Goal: Transaction & Acquisition: Purchase product/service

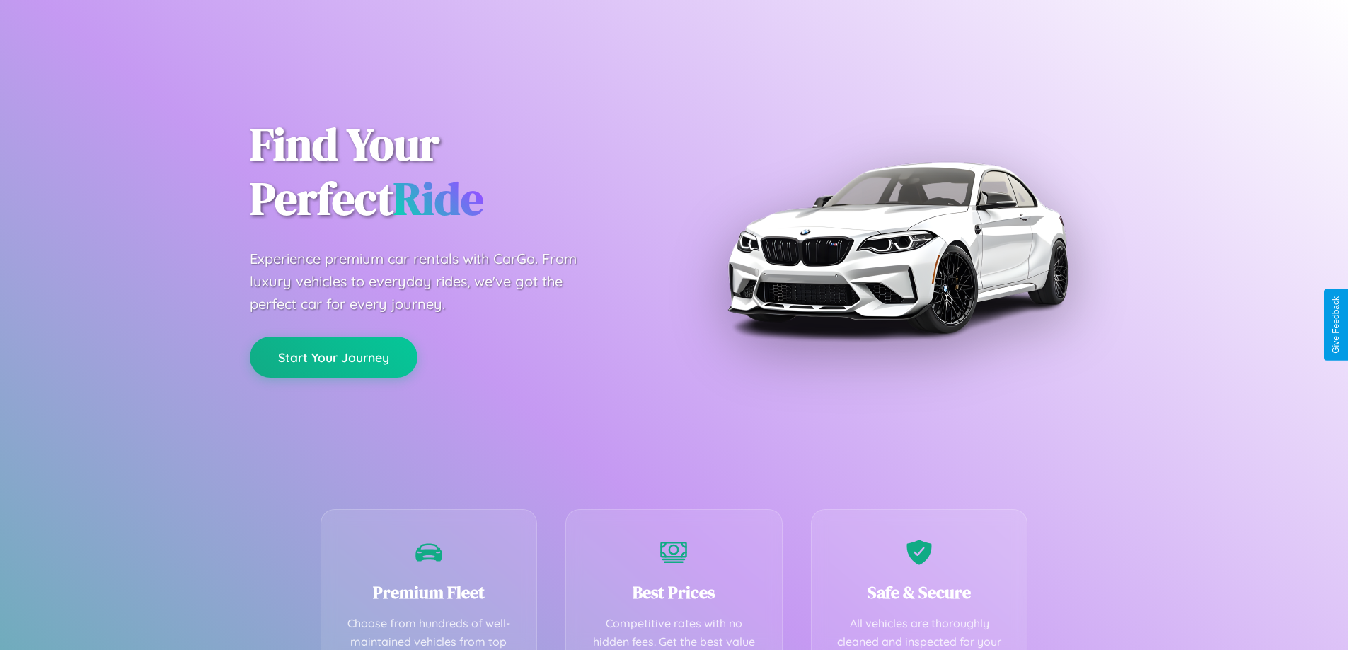
scroll to position [279, 0]
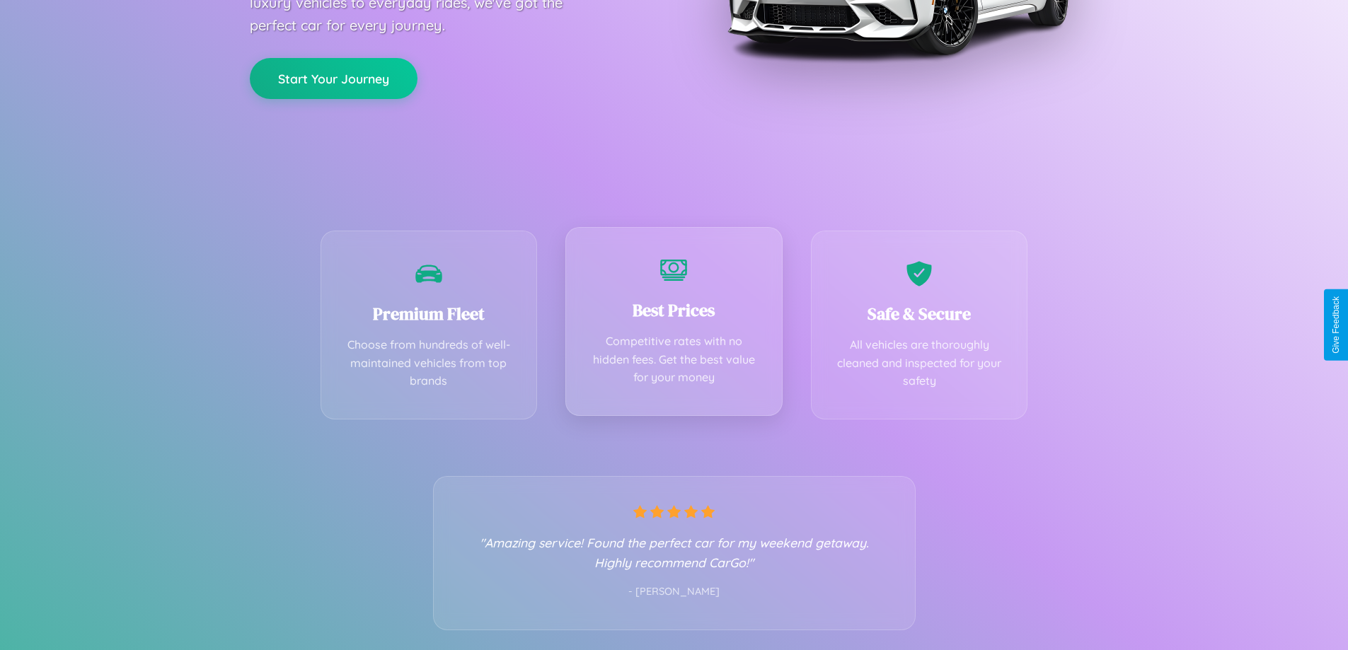
click at [674, 325] on div "Best Prices Competitive rates with no hidden fees. Get the best value for your …" at bounding box center [673, 321] width 217 height 189
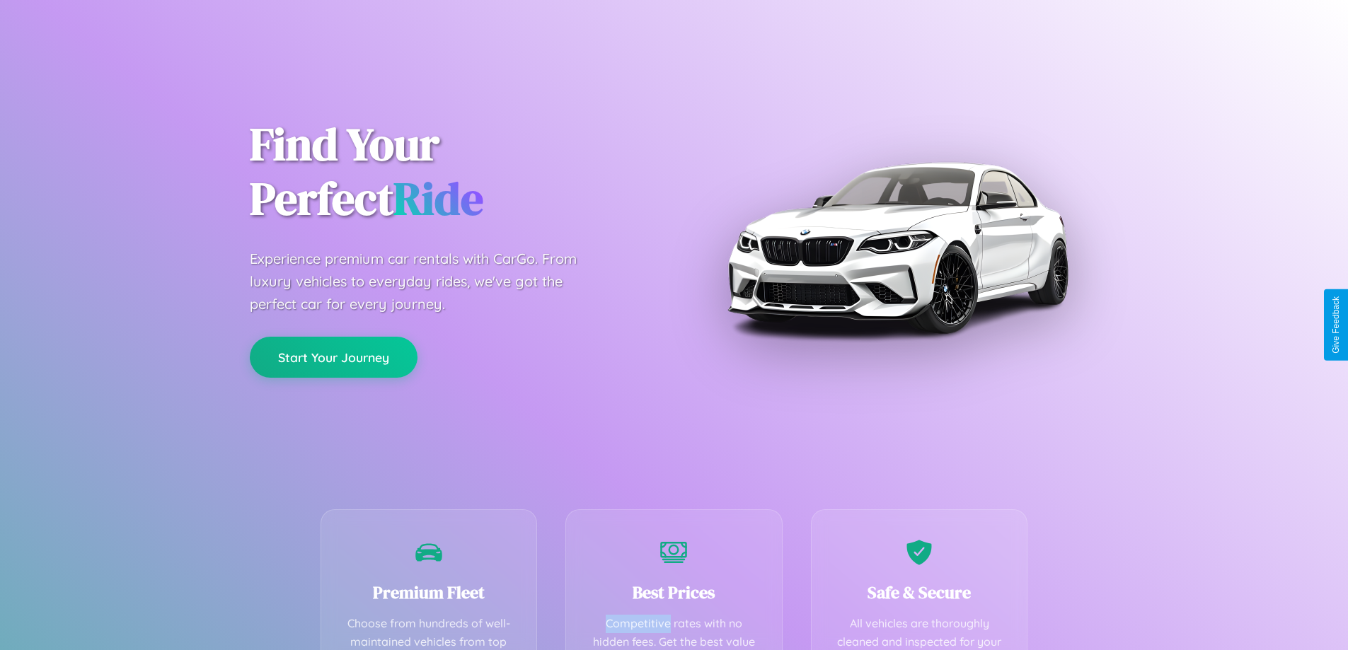
scroll to position [412, 0]
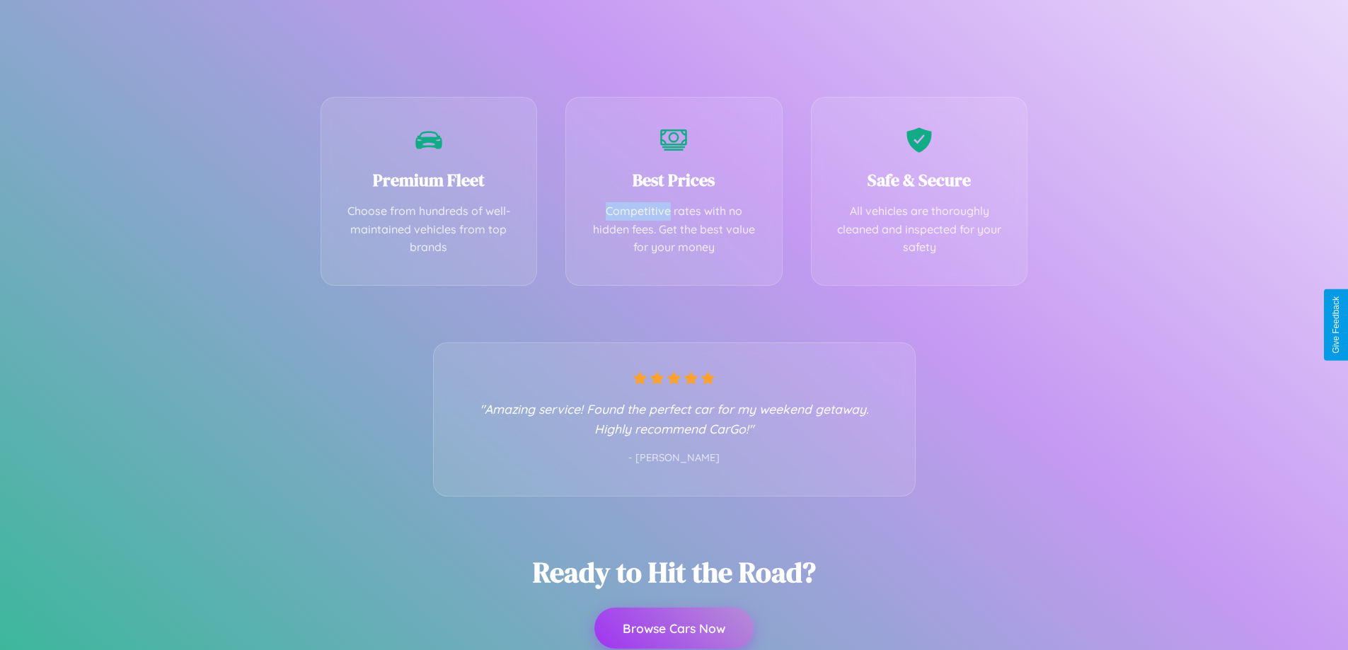
click at [674, 630] on button "Browse Cars Now" at bounding box center [673, 628] width 159 height 41
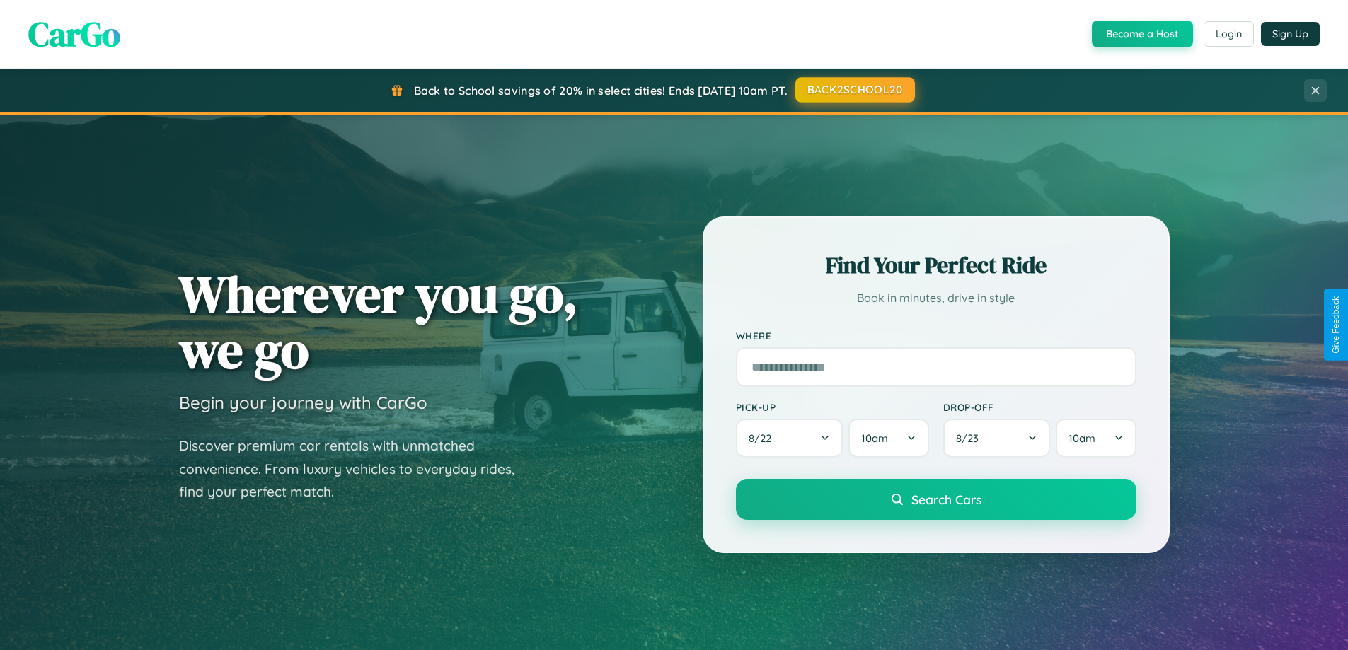
click at [854, 91] on button "BACK2SCHOOL20" at bounding box center [855, 89] width 120 height 25
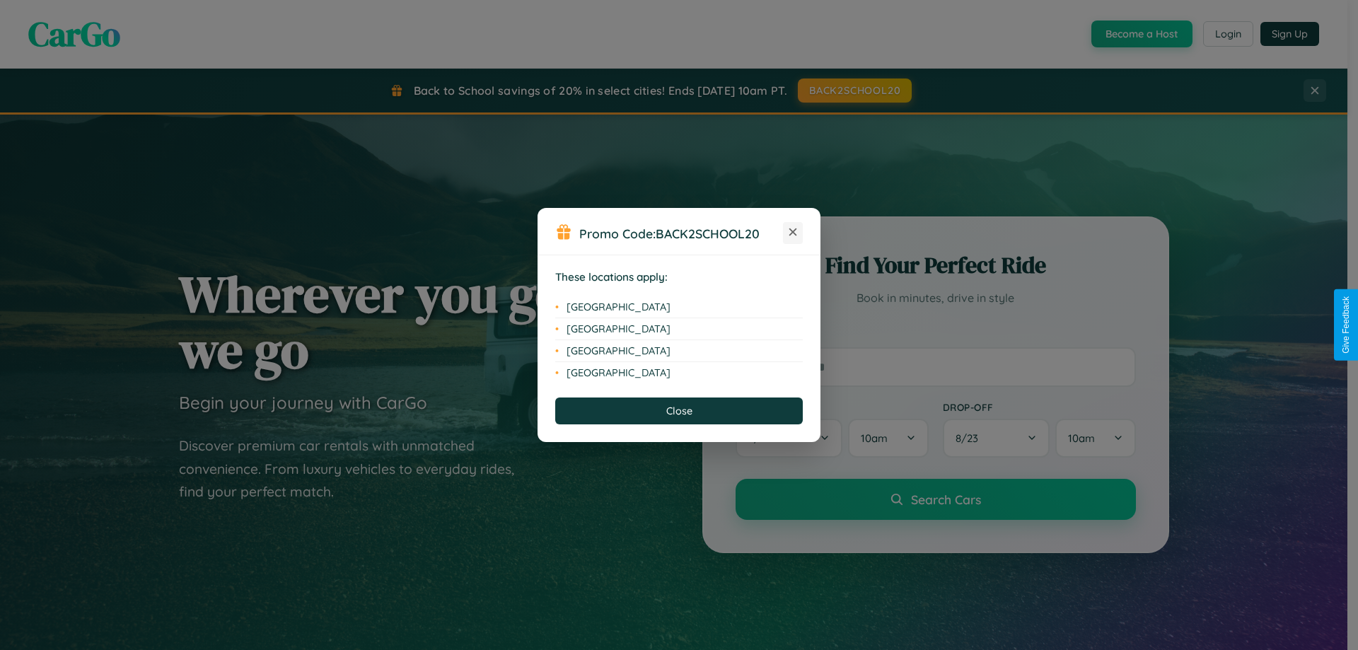
click at [793, 233] on icon at bounding box center [794, 233] width 8 height 8
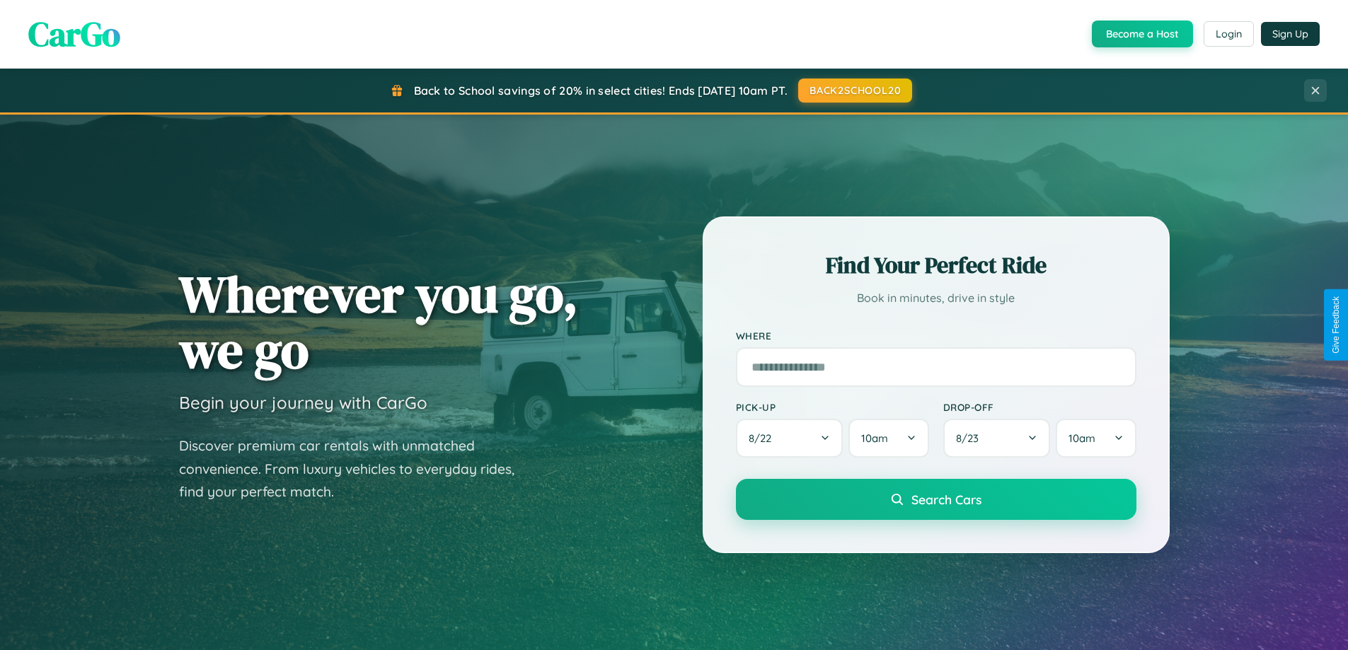
scroll to position [2722, 0]
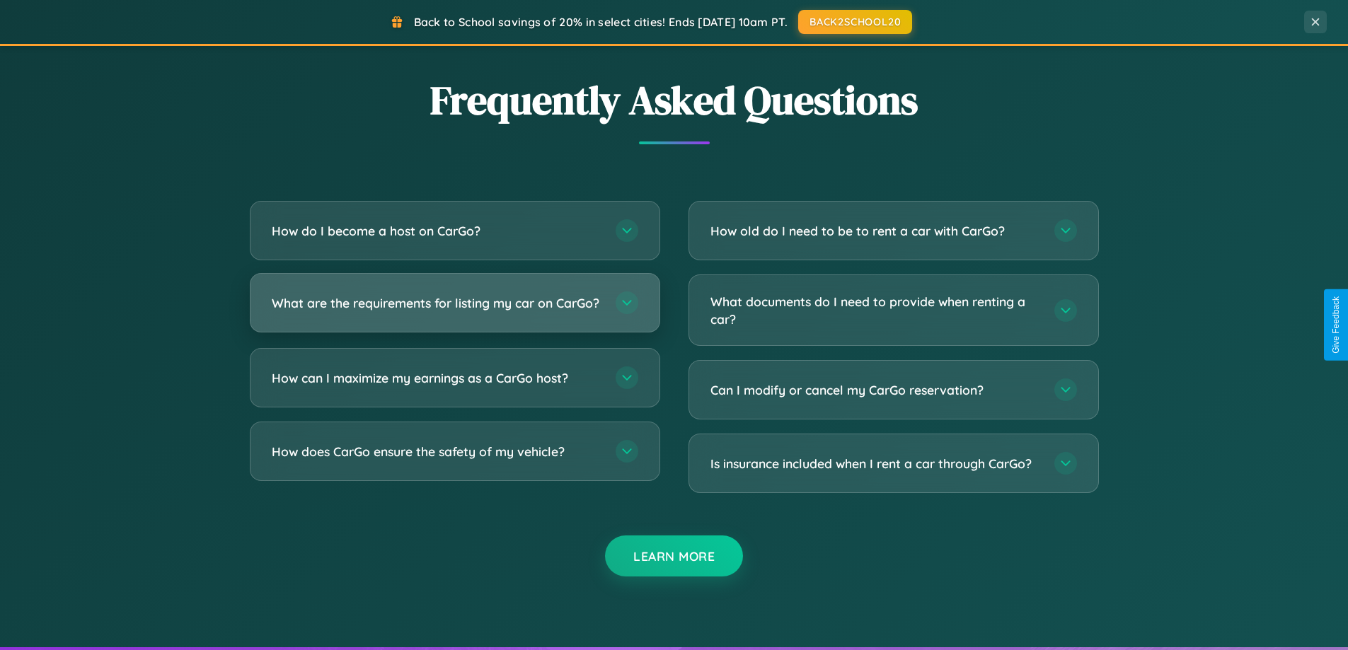
click at [454, 309] on h3 "What are the requirements for listing my car on CarGo?" at bounding box center [437, 303] width 330 height 18
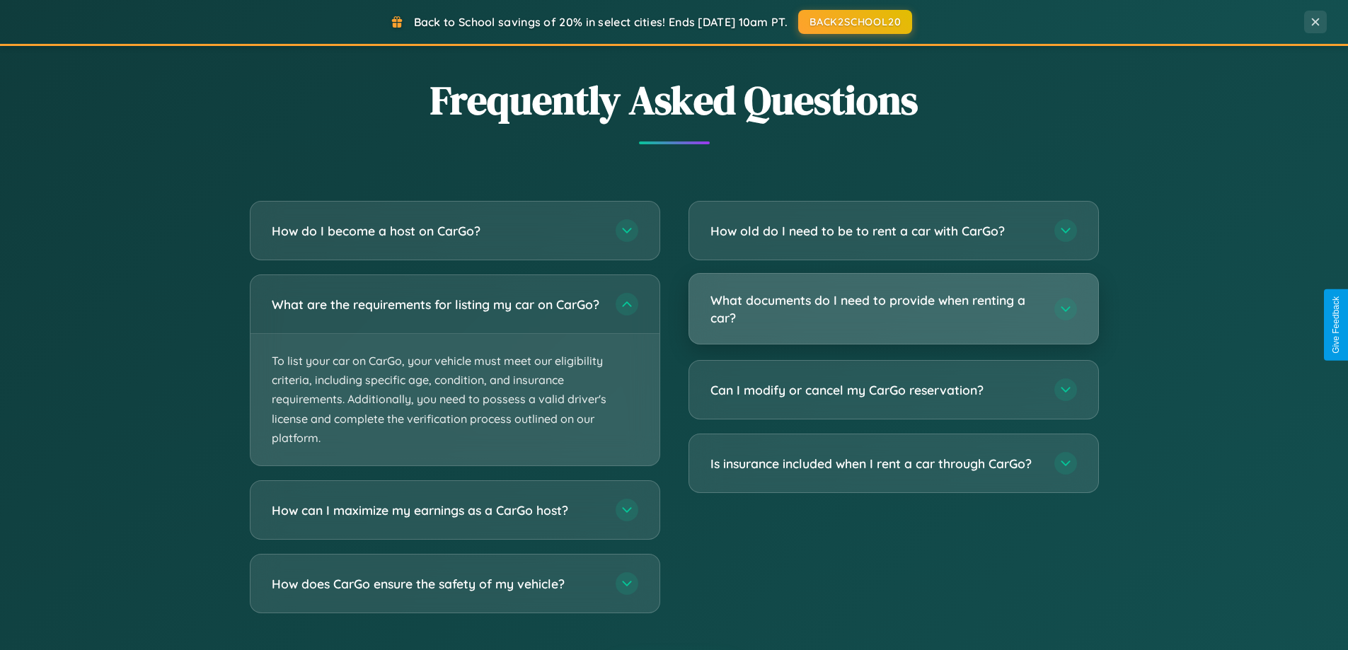
click at [893, 310] on h3 "What documents do I need to provide when renting a car?" at bounding box center [875, 308] width 330 height 35
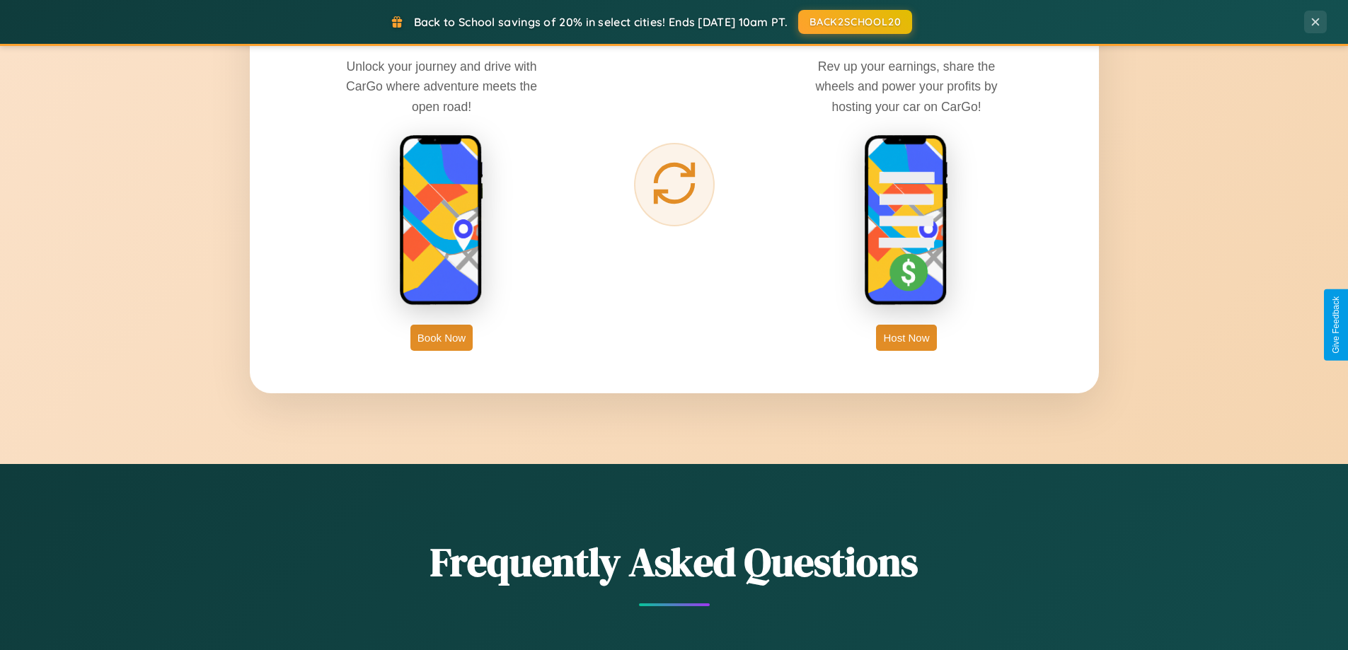
scroll to position [0, 0]
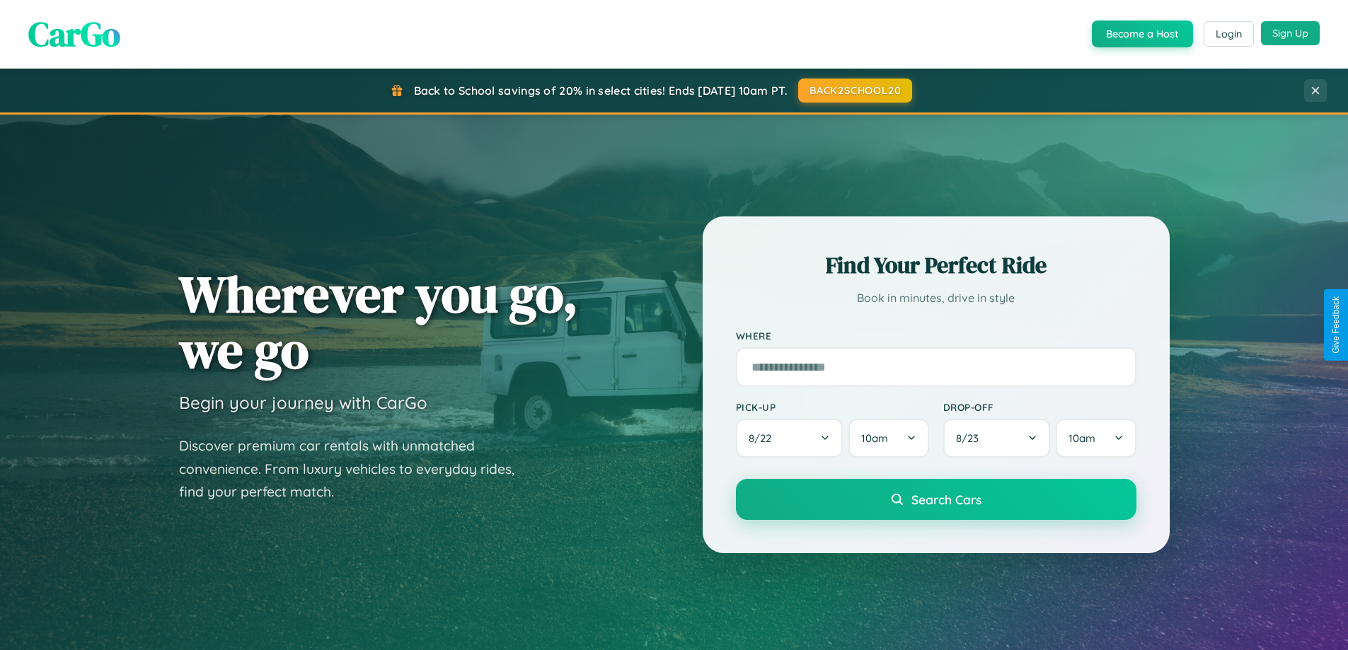
click at [1290, 33] on button "Sign Up" at bounding box center [1290, 33] width 59 height 24
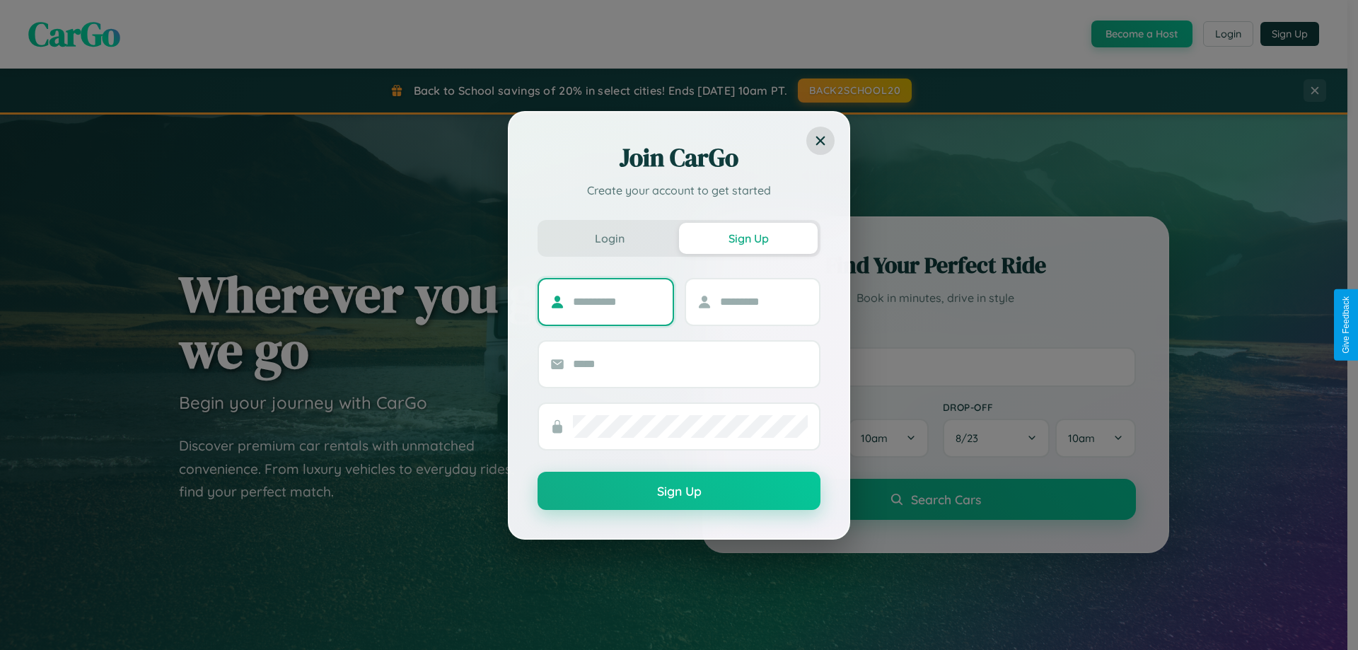
click at [617, 301] on input "text" at bounding box center [617, 302] width 88 height 23
type input "******"
click at [763, 301] on input "text" at bounding box center [764, 302] width 88 height 23
type input "*****"
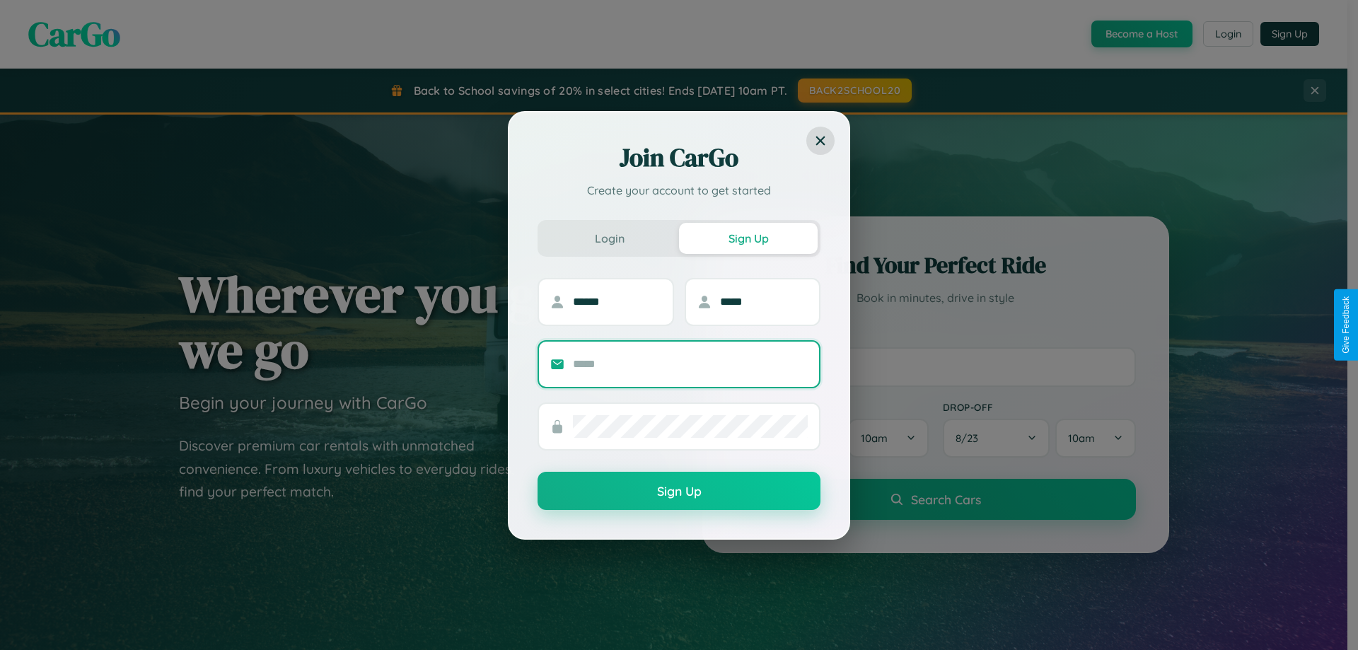
click at [690, 364] on input "text" at bounding box center [690, 364] width 235 height 23
type input "**********"
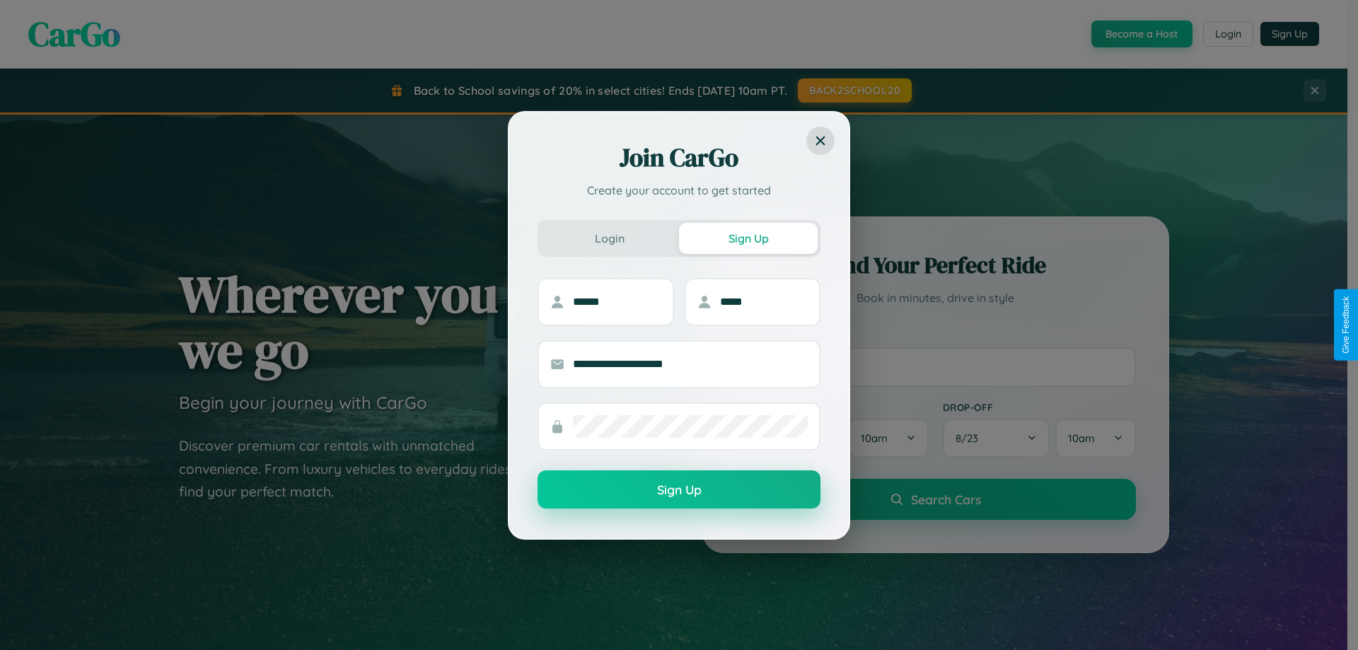
click at [679, 490] on button "Sign Up" at bounding box center [679, 489] width 283 height 38
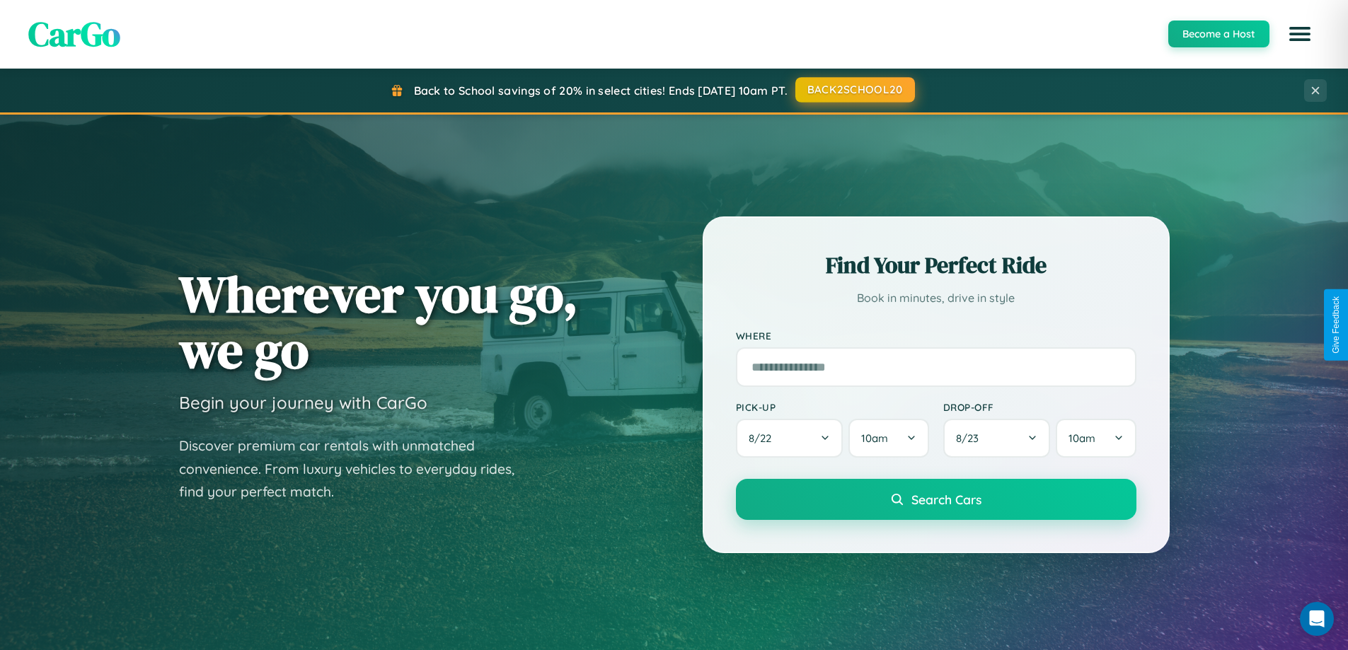
click at [854, 90] on button "BACK2SCHOOL20" at bounding box center [855, 89] width 120 height 25
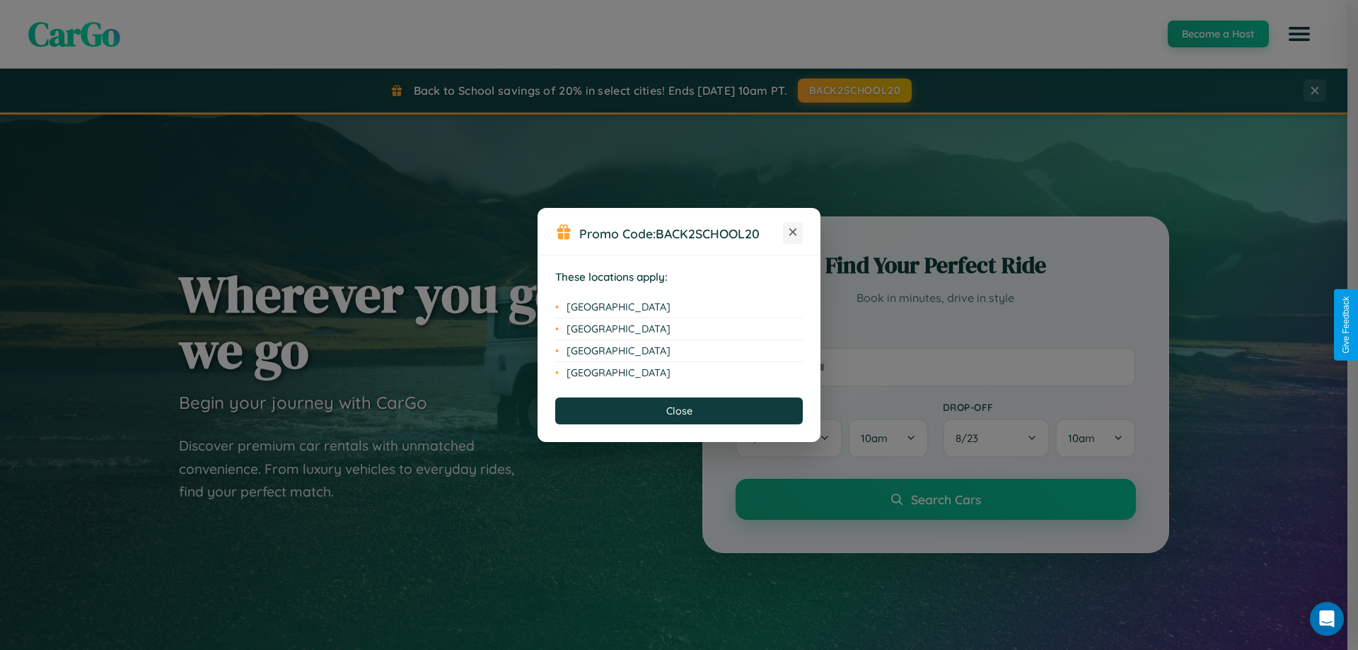
click at [793, 233] on icon at bounding box center [794, 233] width 8 height 8
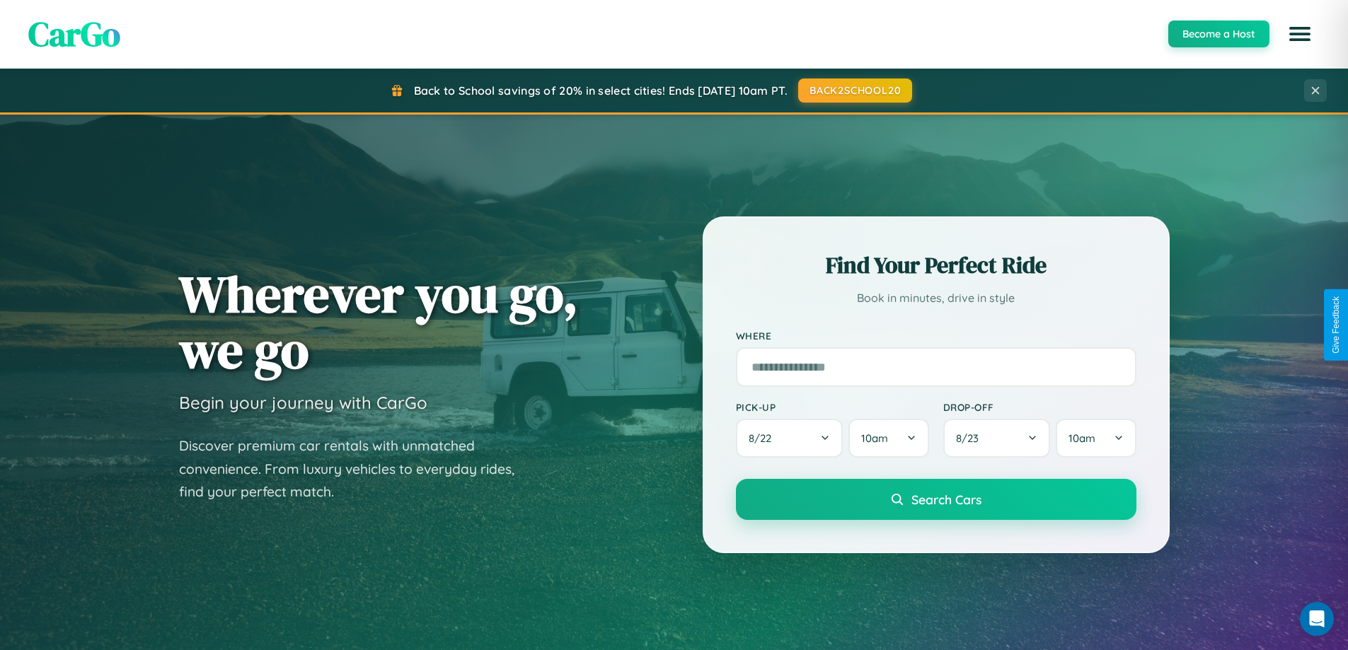
scroll to position [42, 0]
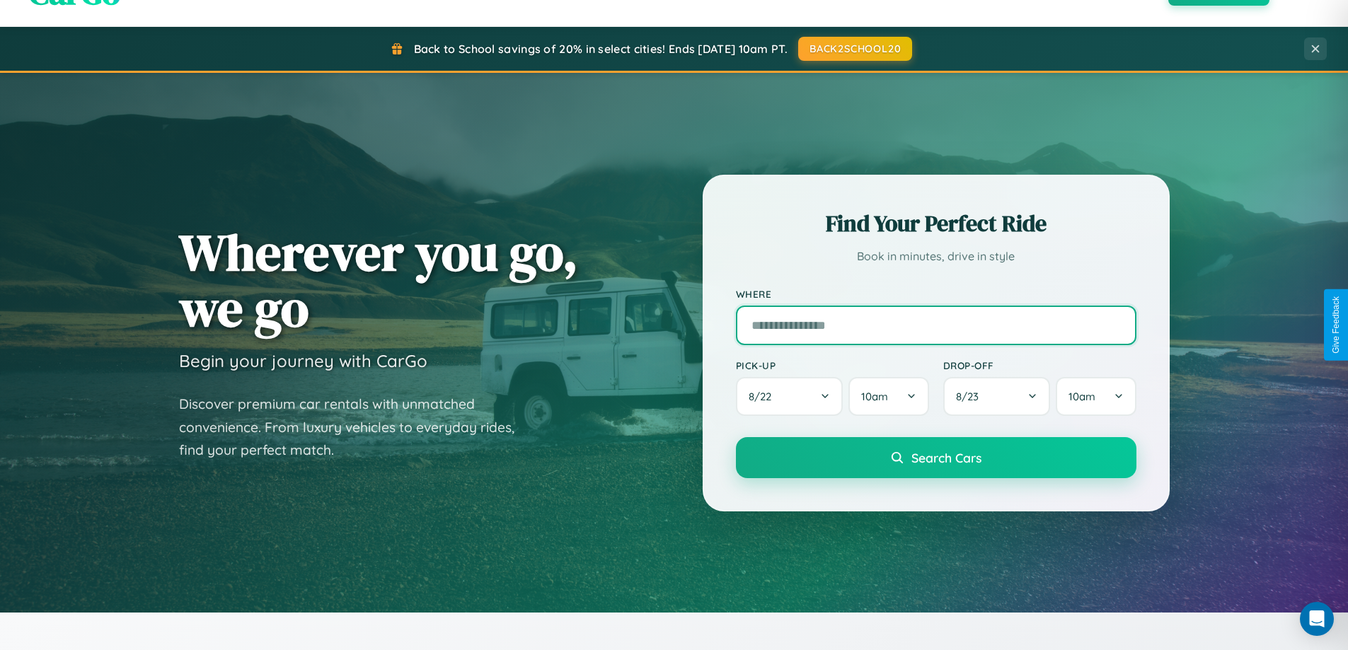
click at [935, 325] on input "text" at bounding box center [936, 326] width 400 height 40
type input "******"
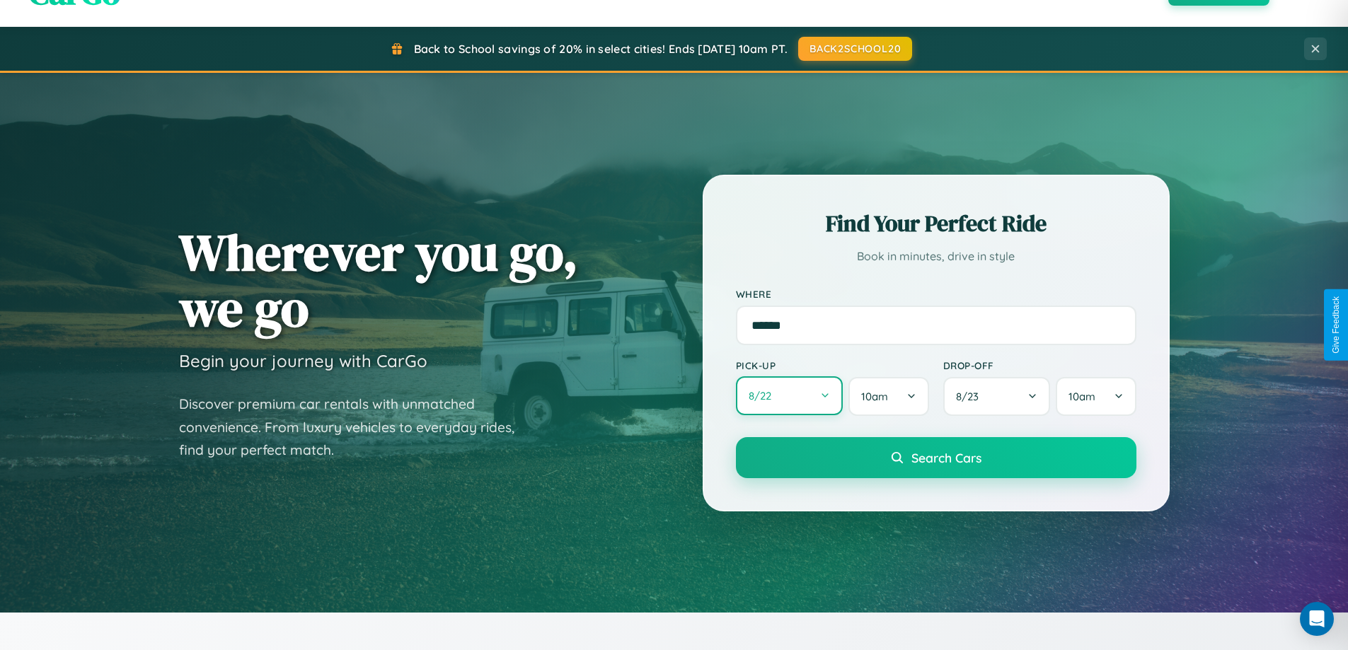
click at [789, 396] on button "8 / 22" at bounding box center [790, 395] width 108 height 39
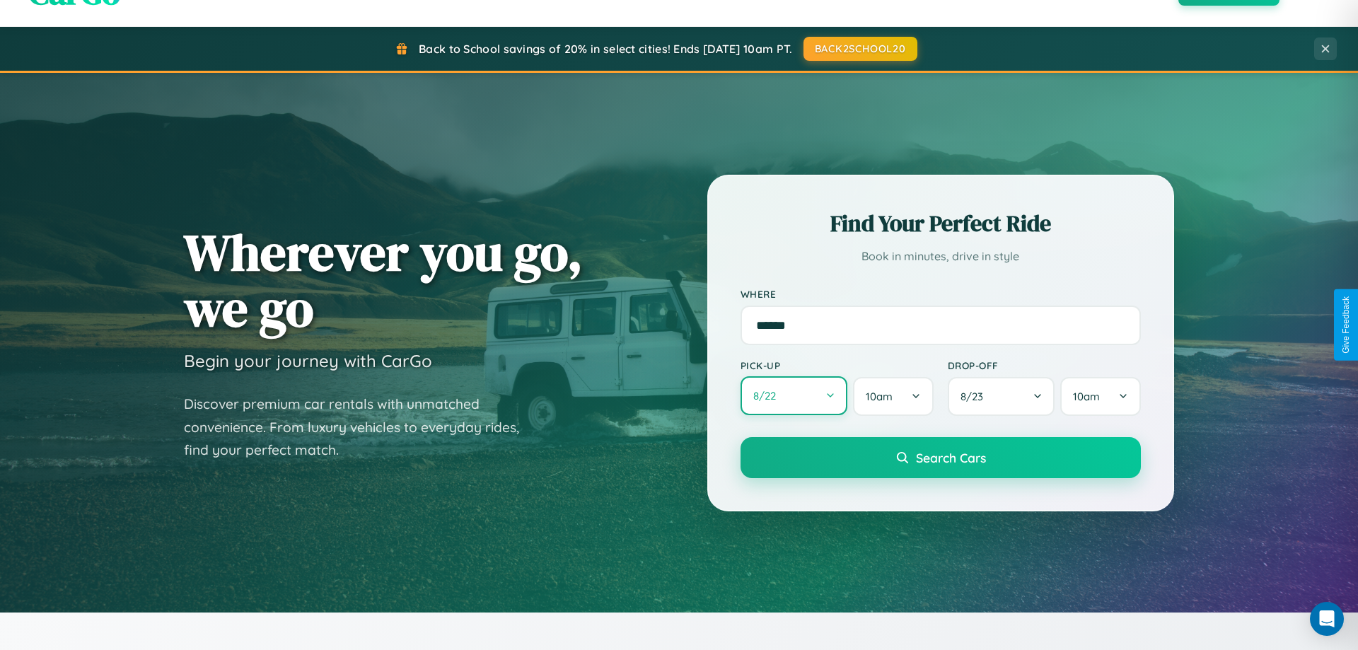
select select "*"
select select "****"
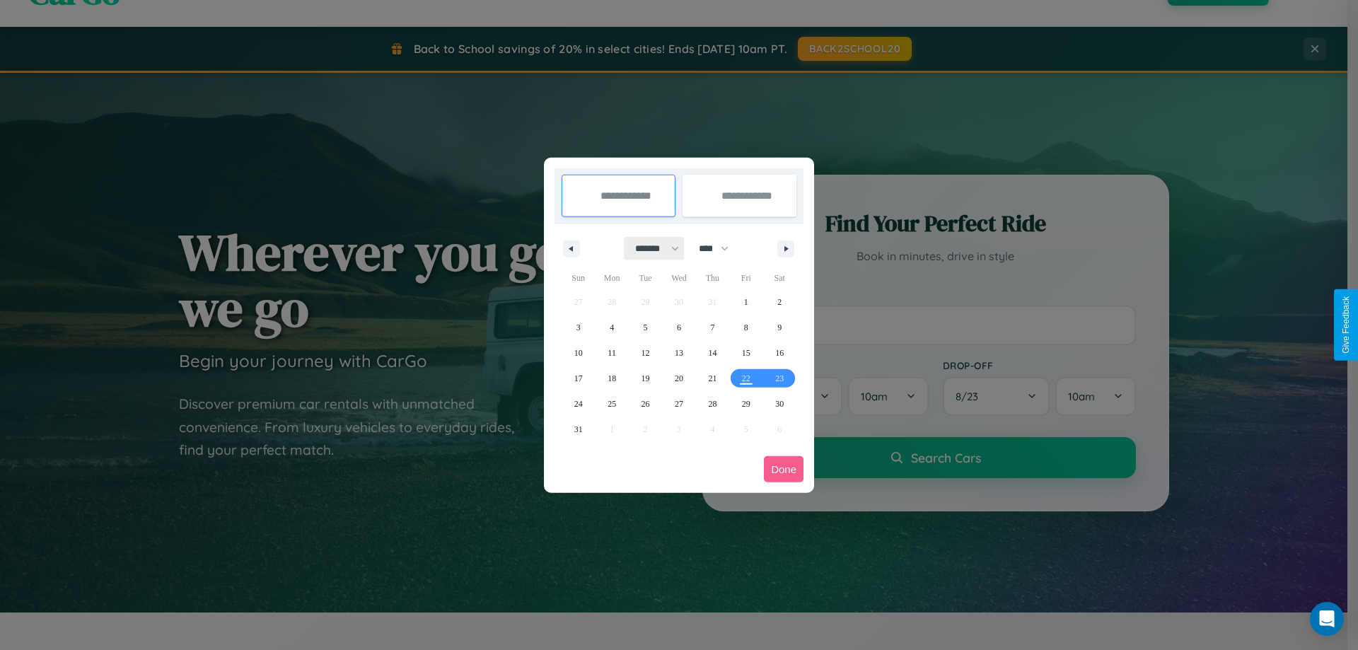
drag, startPoint x: 651, startPoint y: 248, endPoint x: 679, endPoint y: 284, distance: 45.3
click at [651, 248] on select "******* ******** ***** ***** *** **** **** ****** ********* ******* ******** **…" at bounding box center [655, 248] width 60 height 23
select select "*"
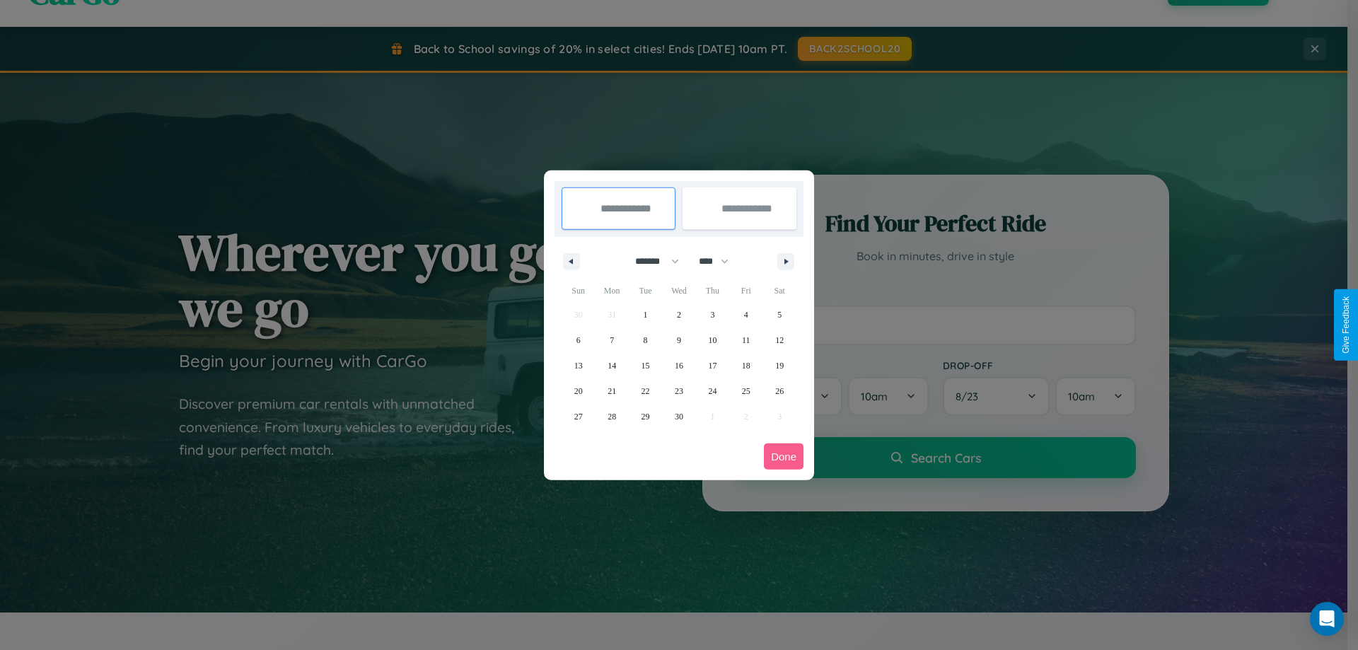
click at [720, 261] on select "**** **** **** **** **** **** **** **** **** **** **** **** **** **** **** ****…" at bounding box center [713, 261] width 42 height 23
select select "****"
click at [678, 340] on span "8" at bounding box center [679, 340] width 4 height 25
type input "**********"
click at [578, 365] on span "12" at bounding box center [578, 365] width 8 height 25
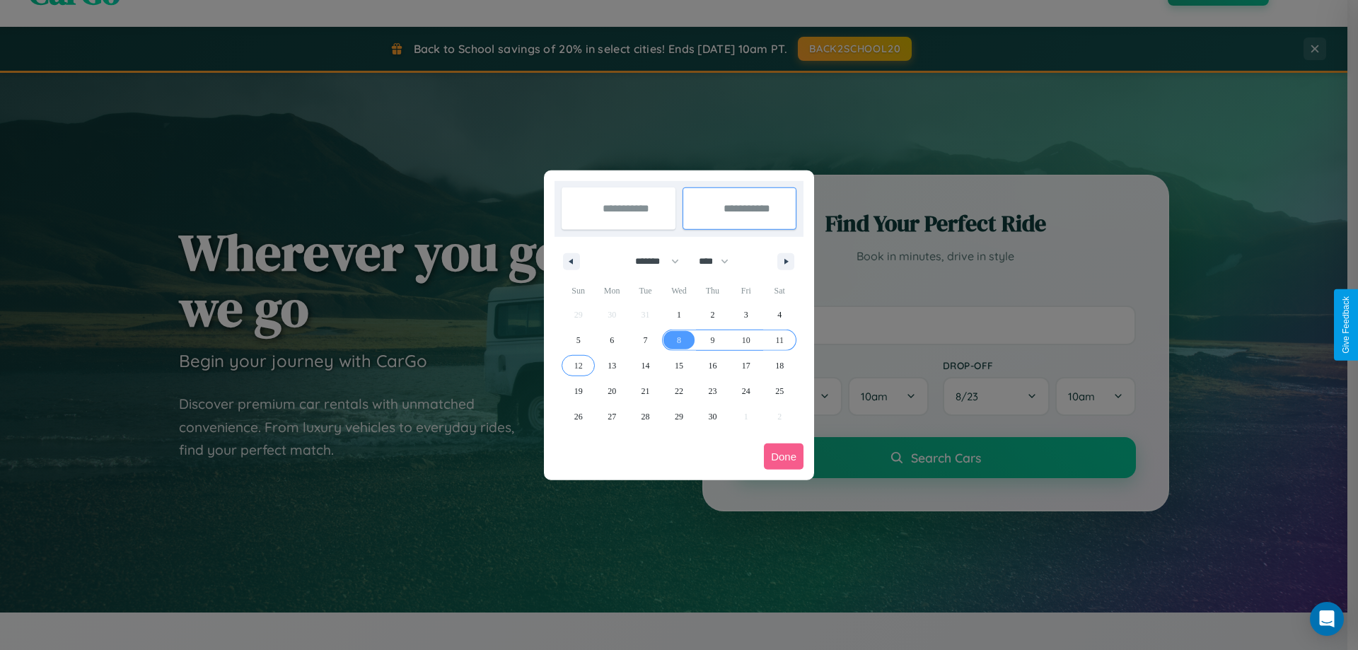
type input "**********"
click at [784, 456] on button "Done" at bounding box center [784, 457] width 40 height 26
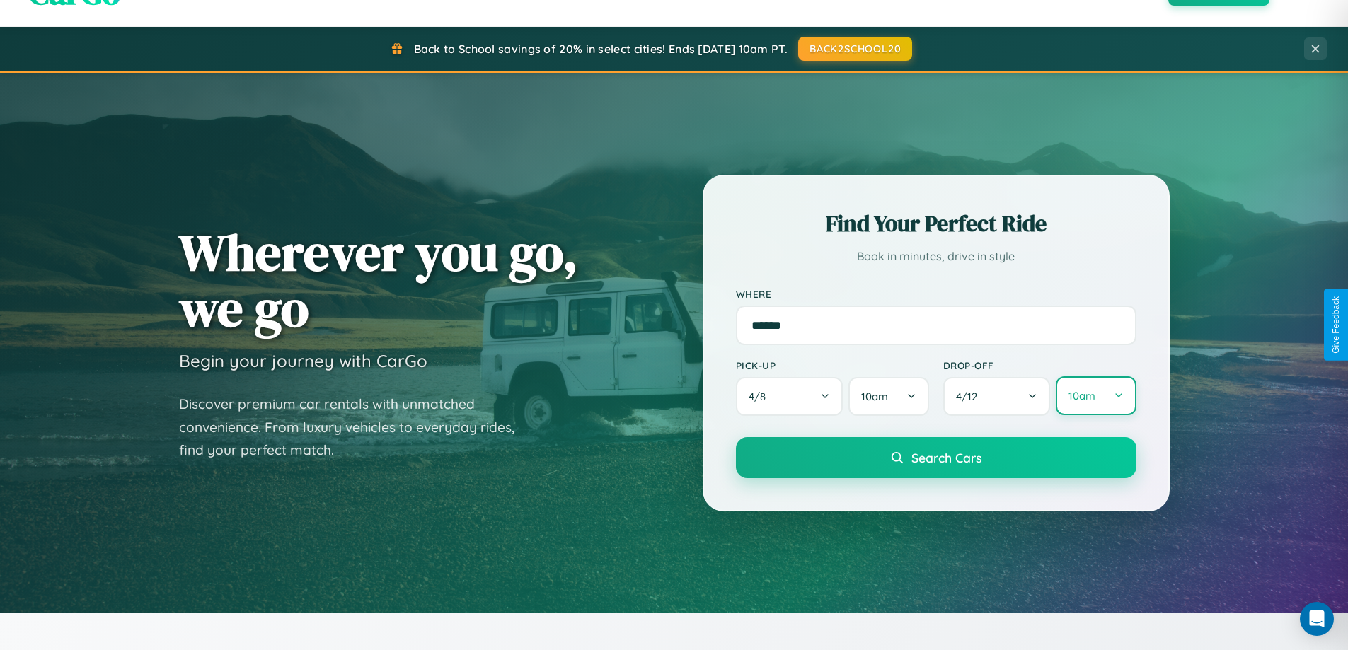
click at [1095, 397] on button "10am" at bounding box center [1096, 395] width 80 height 39
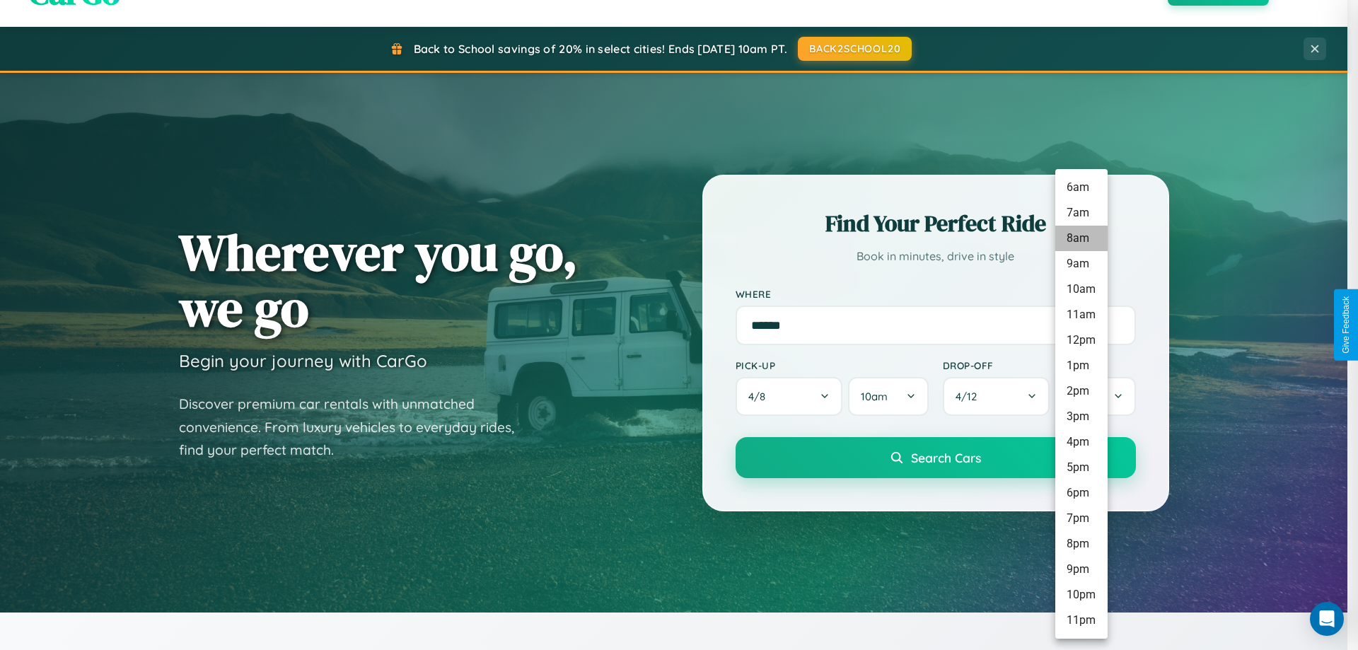
click at [1081, 238] on li "8am" at bounding box center [1082, 238] width 52 height 25
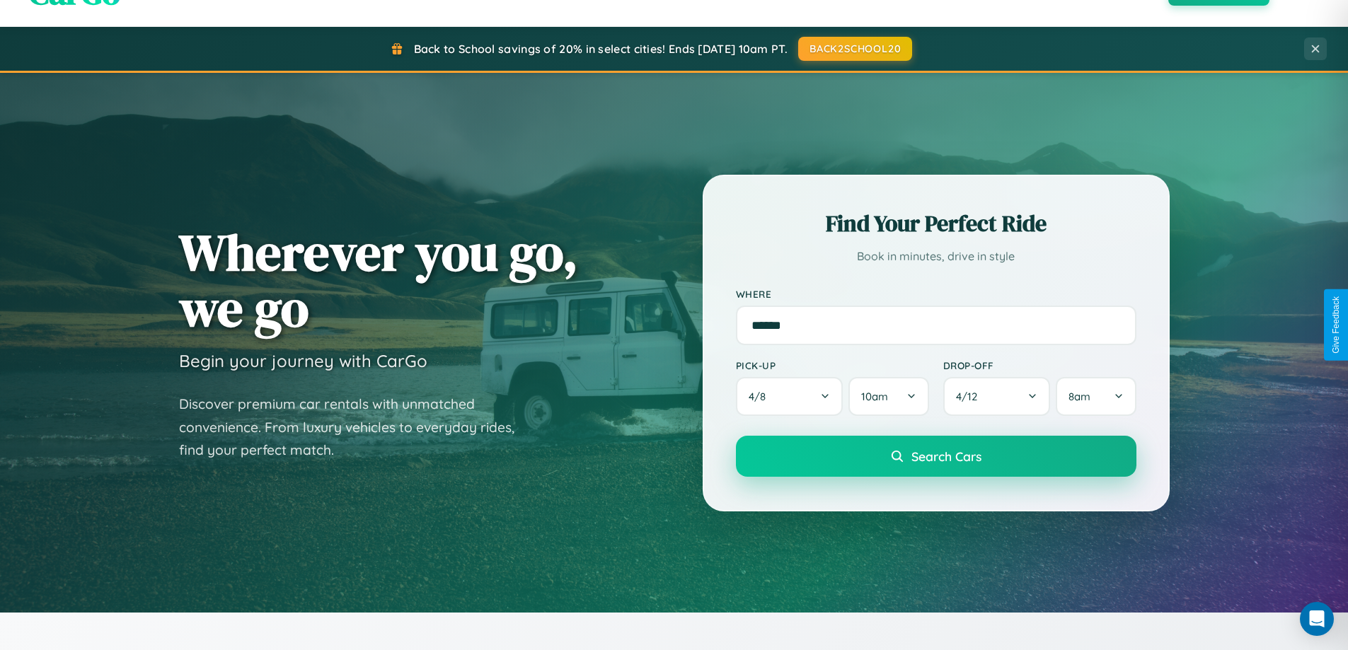
click at [935, 458] on span "Search Cars" at bounding box center [946, 457] width 70 height 16
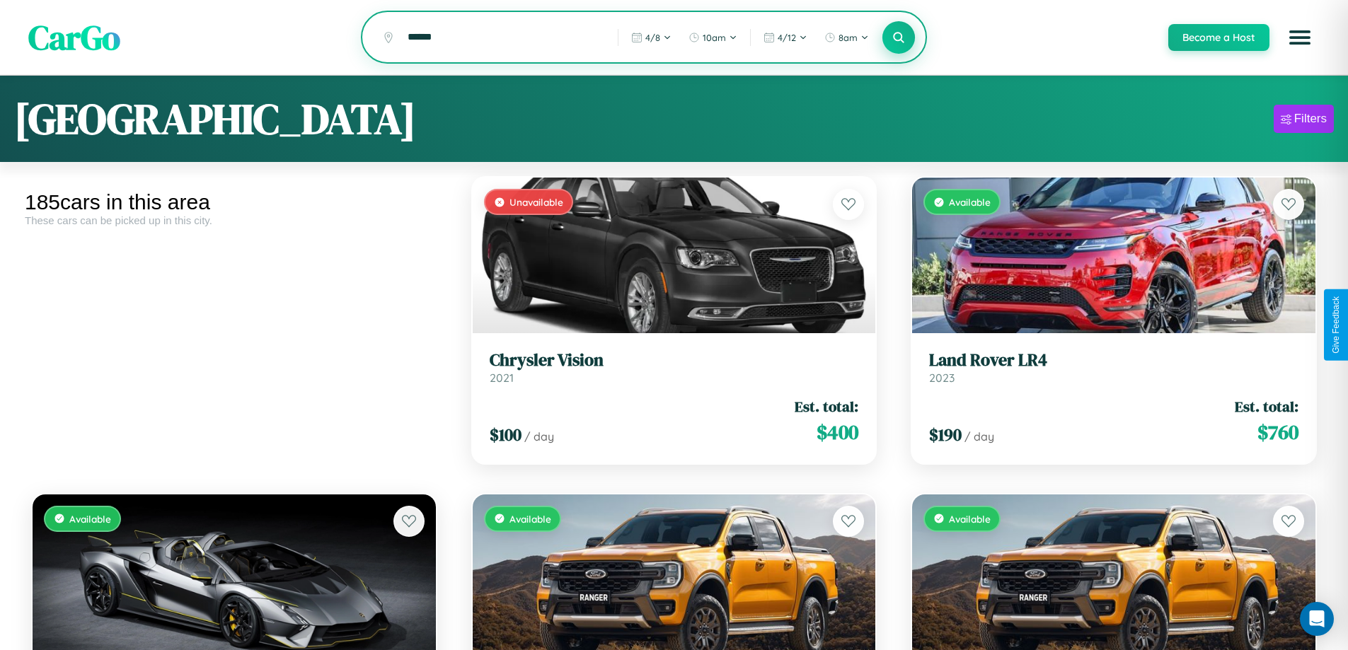
click at [898, 38] on icon at bounding box center [898, 36] width 13 height 13
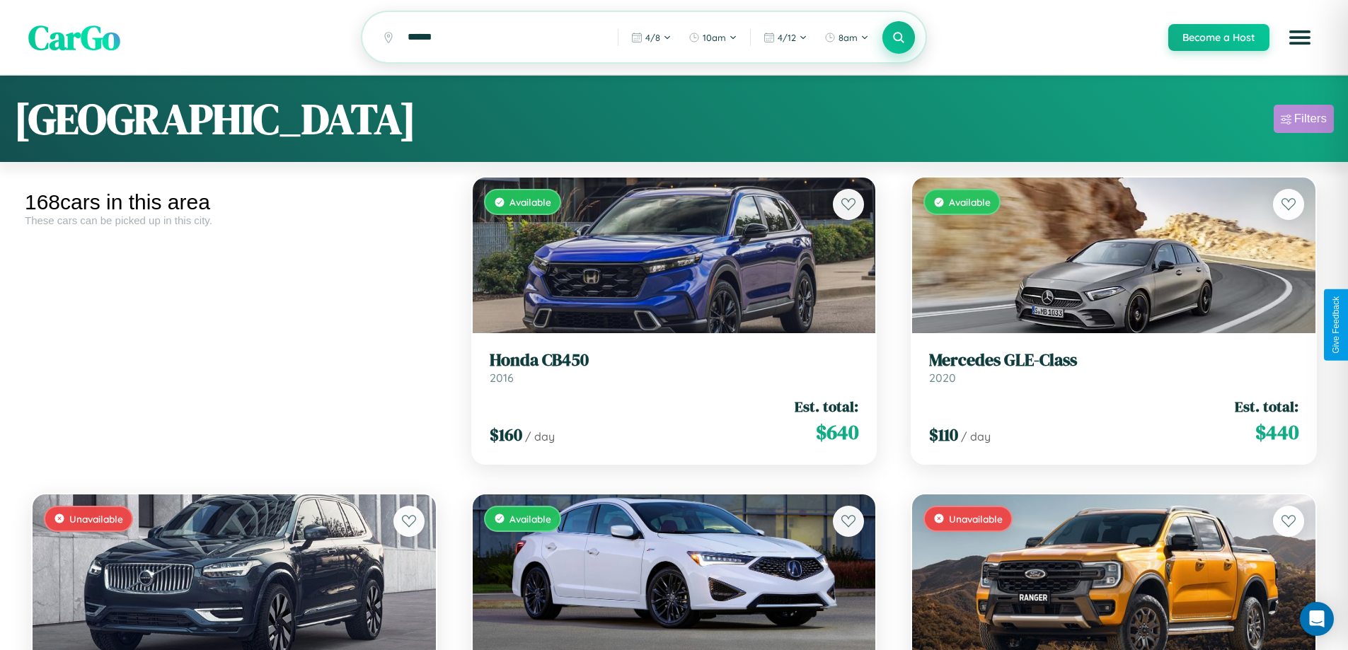
click at [1303, 121] on div "Filters" at bounding box center [1310, 119] width 33 height 14
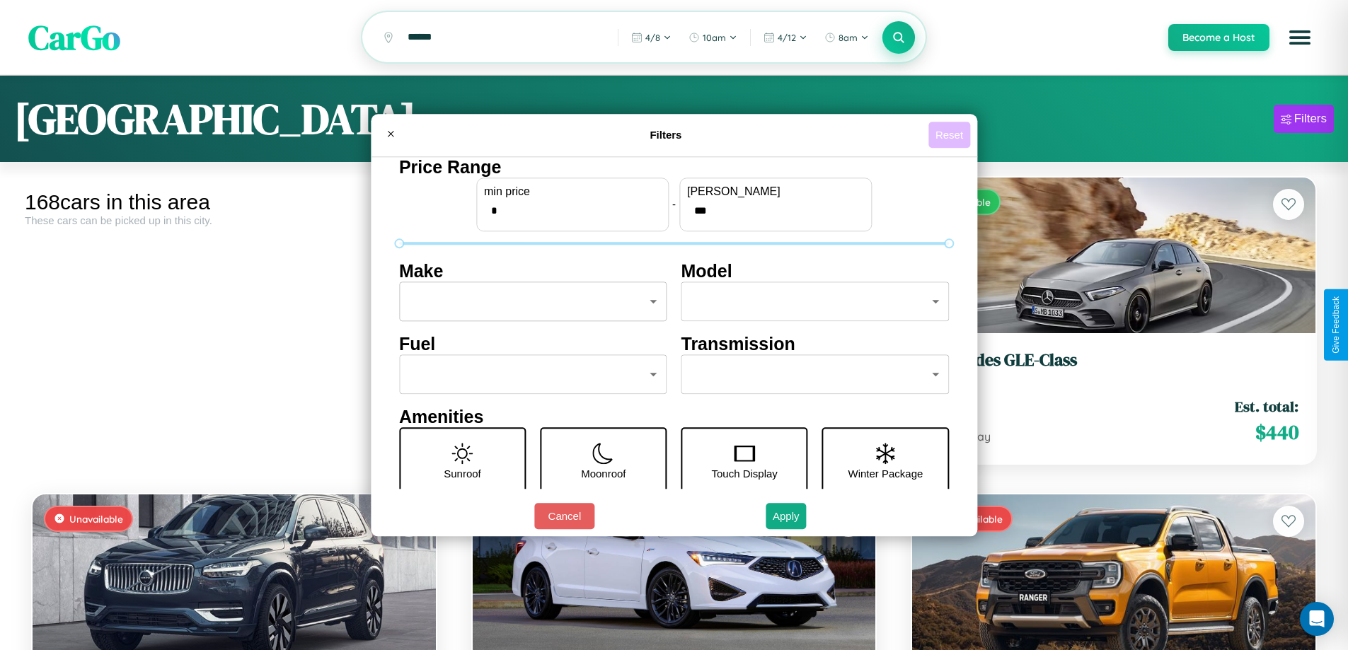
click at [951, 134] on button "Reset" at bounding box center [949, 135] width 42 height 26
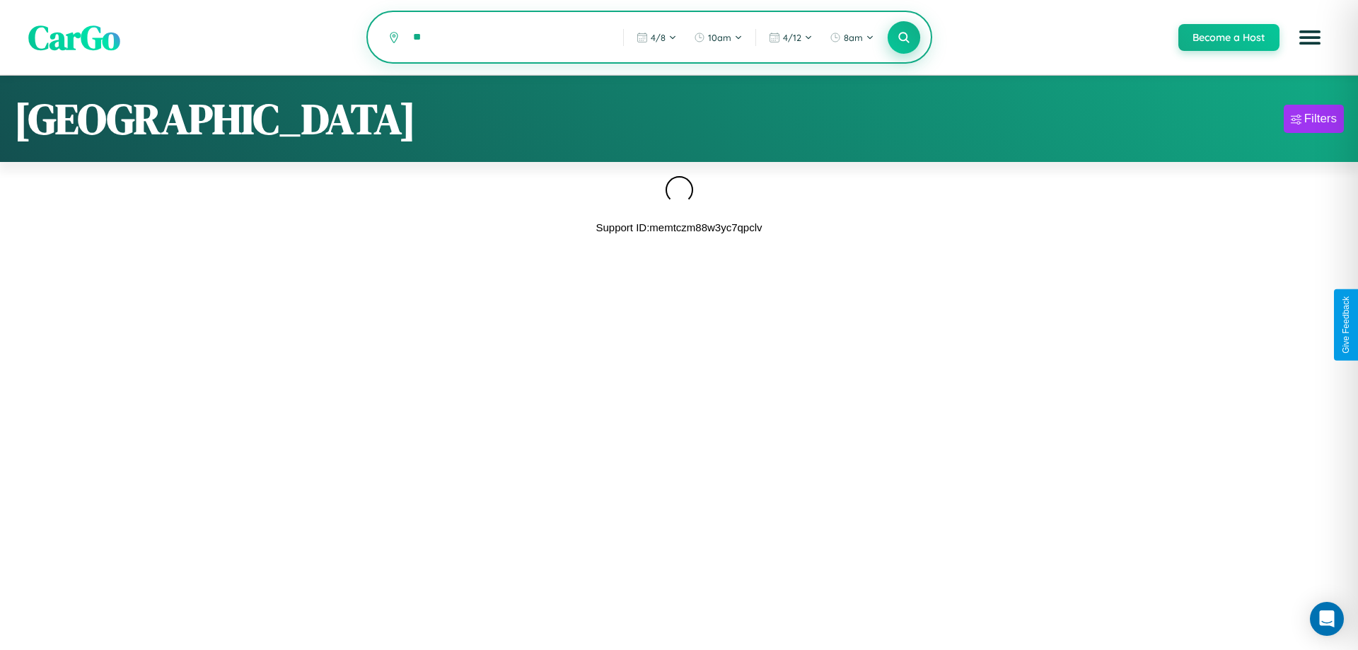
type input "*"
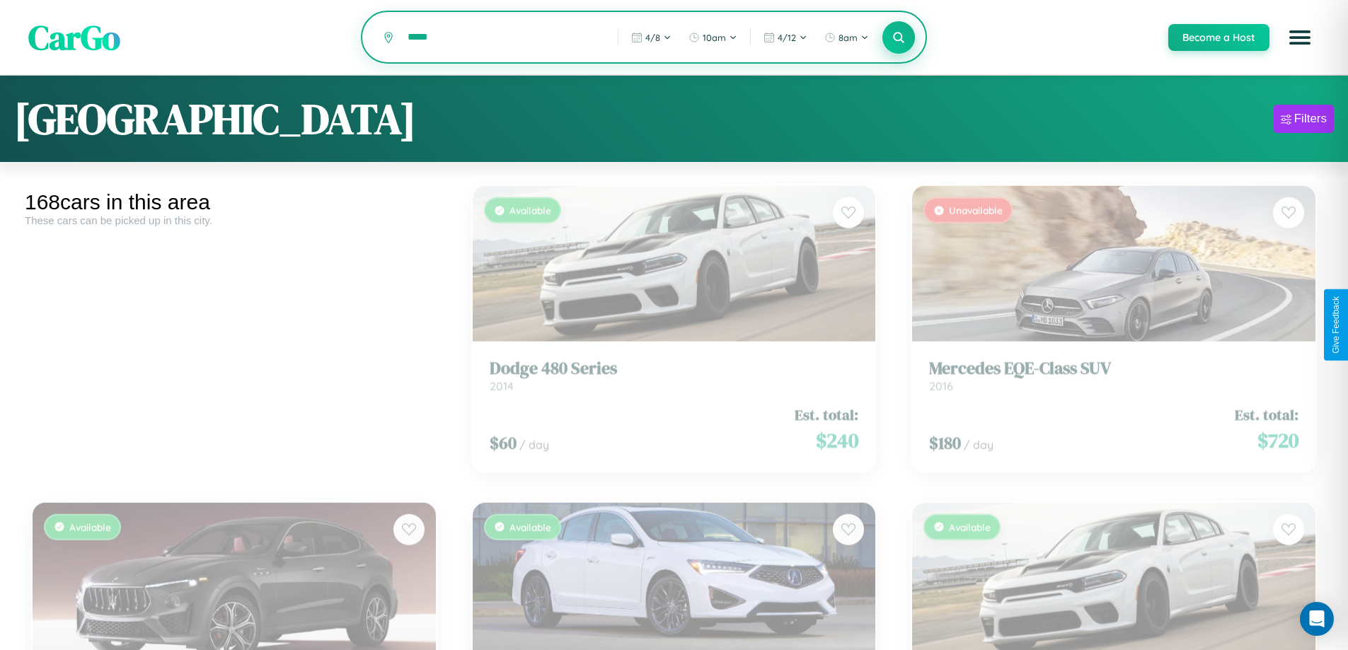
type input "******"
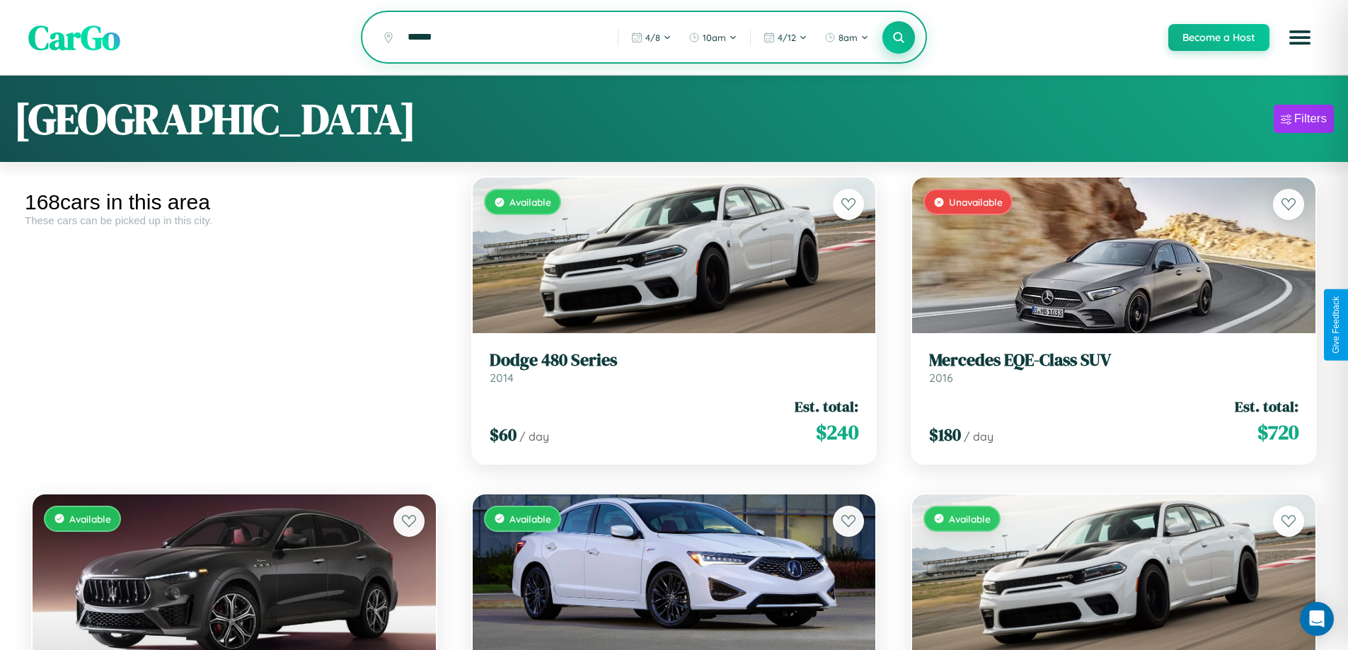
click at [898, 38] on icon at bounding box center [898, 36] width 13 height 13
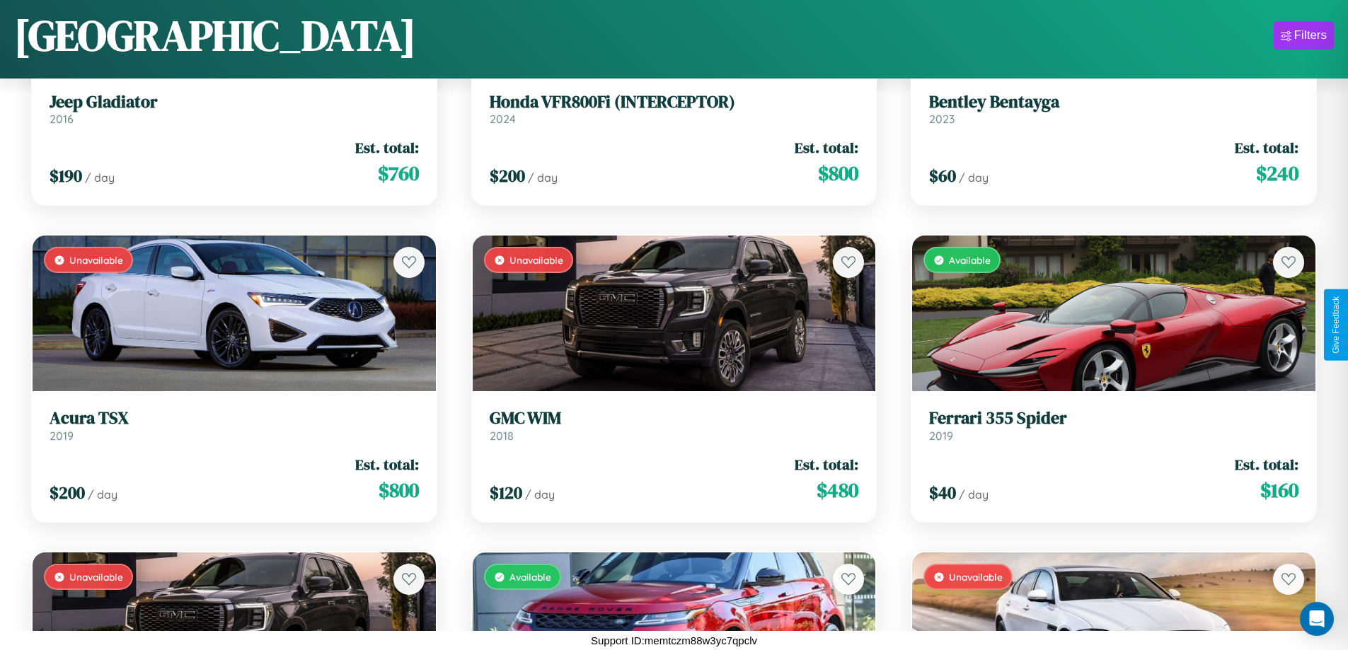
scroll to position [17533, 0]
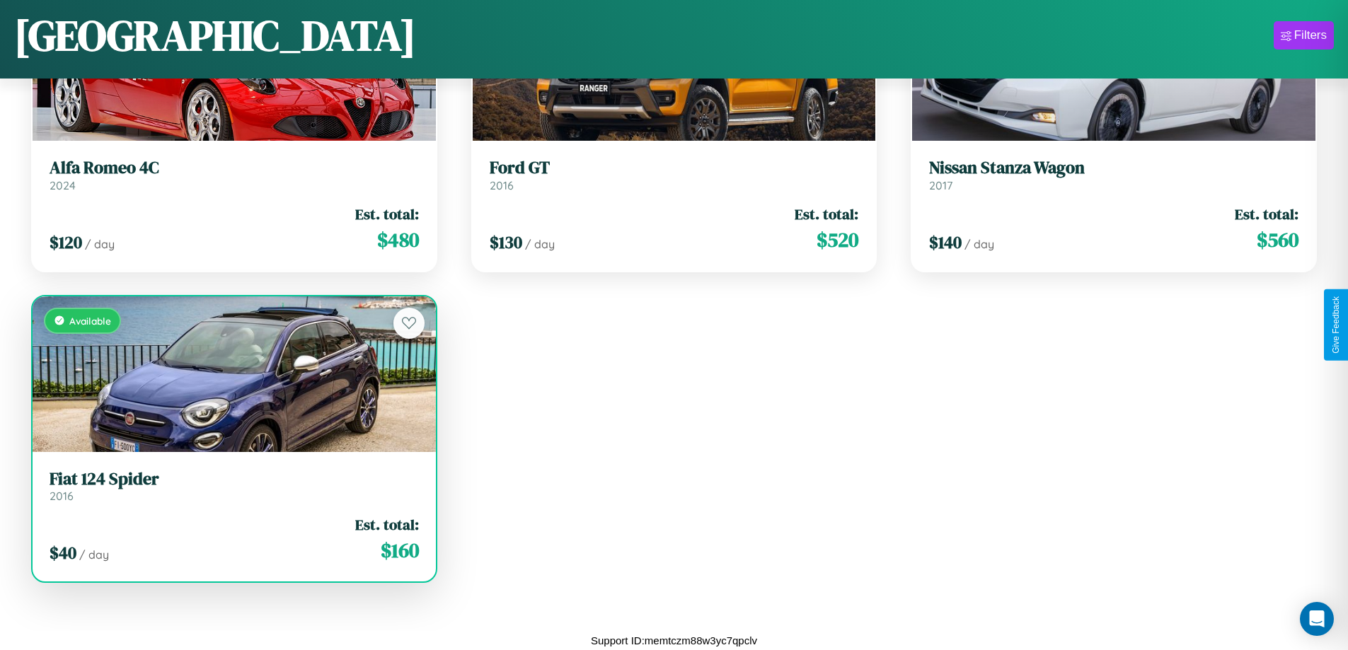
click at [232, 545] on div "$ 40 / day Est. total: $ 160" at bounding box center [234, 539] width 369 height 50
click at [232, 539] on div "$ 40 / day Est. total: $ 160" at bounding box center [234, 539] width 369 height 50
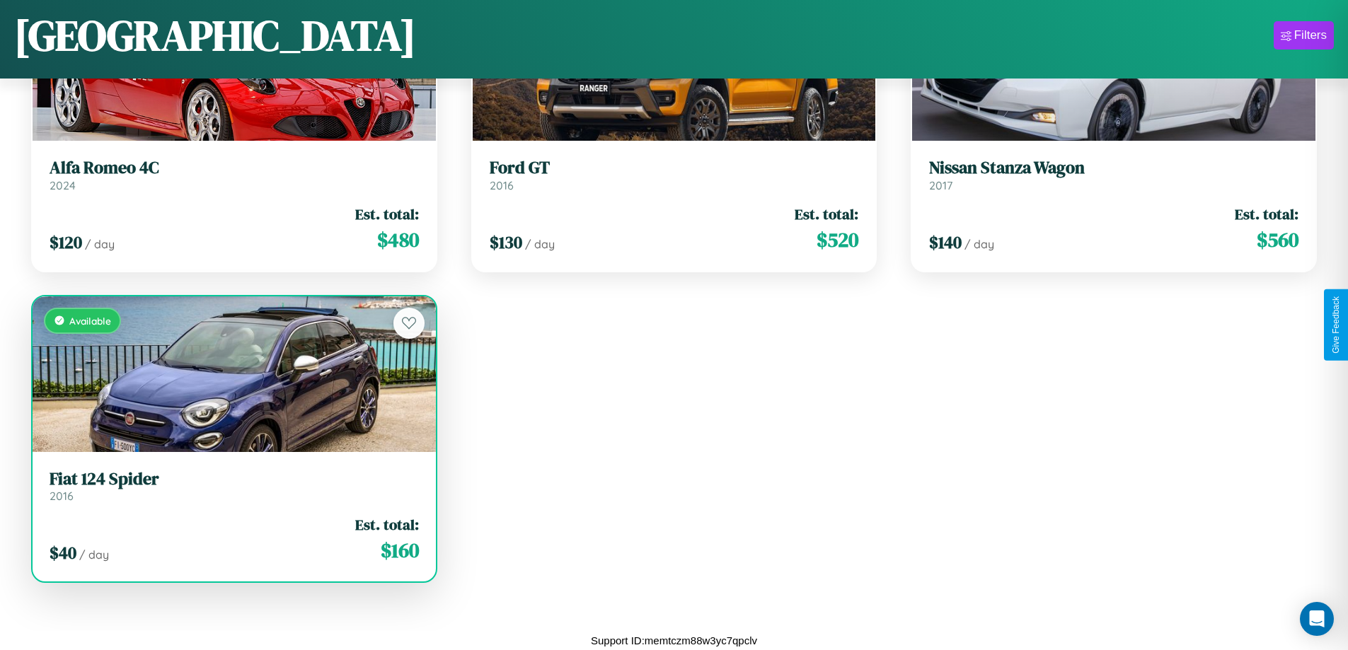
click at [232, 539] on div "$ 40 / day Est. total: $ 160" at bounding box center [234, 539] width 369 height 50
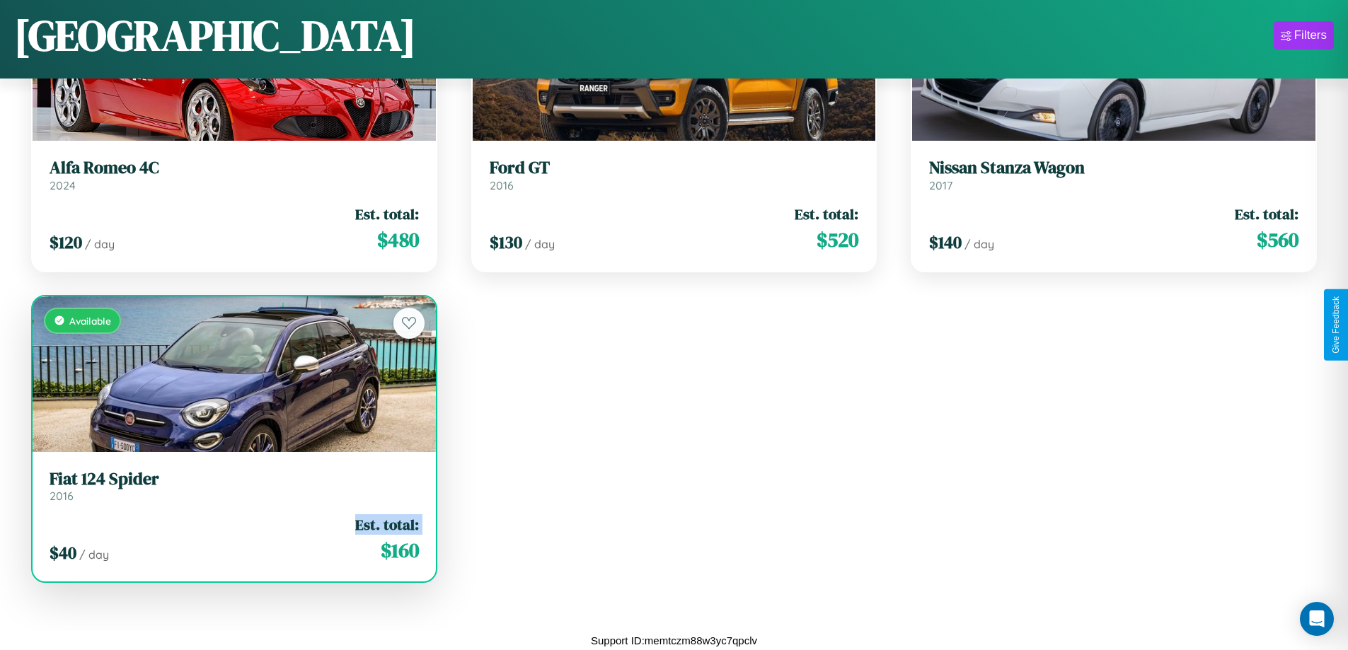
click at [232, 539] on div "$ 40 / day Est. total: $ 160" at bounding box center [234, 539] width 369 height 50
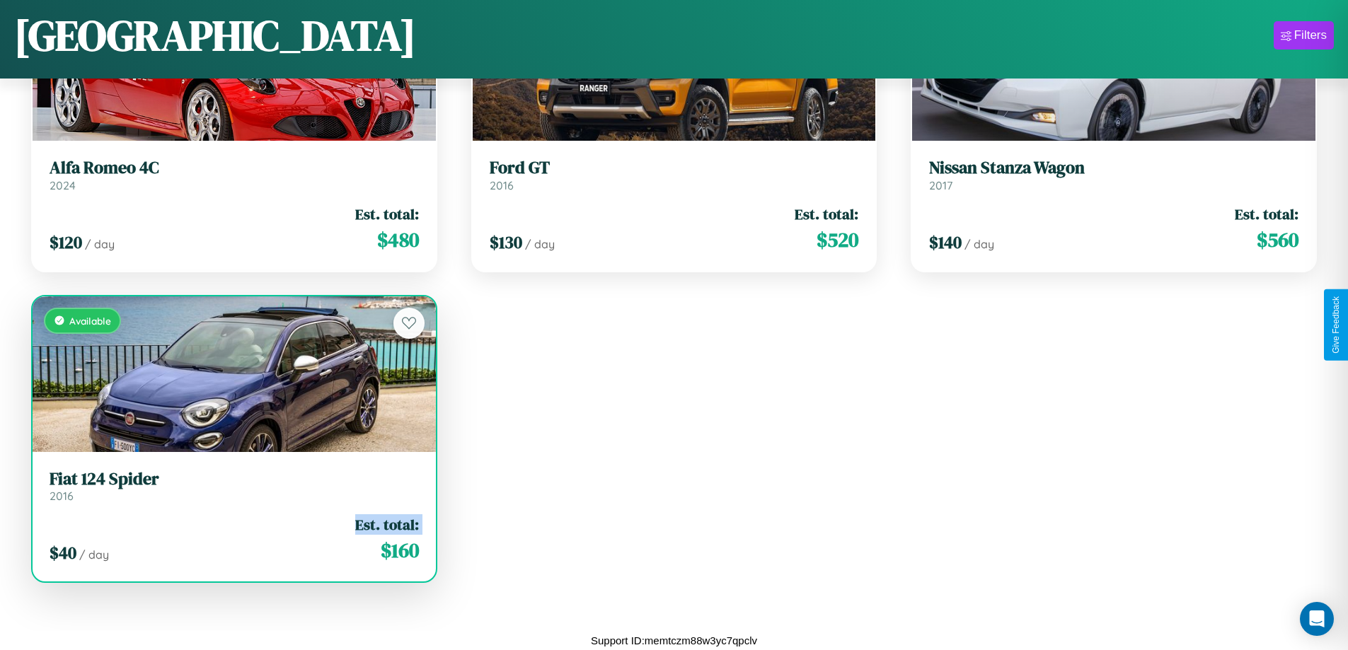
click at [232, 539] on div "$ 40 / day Est. total: $ 160" at bounding box center [234, 539] width 369 height 50
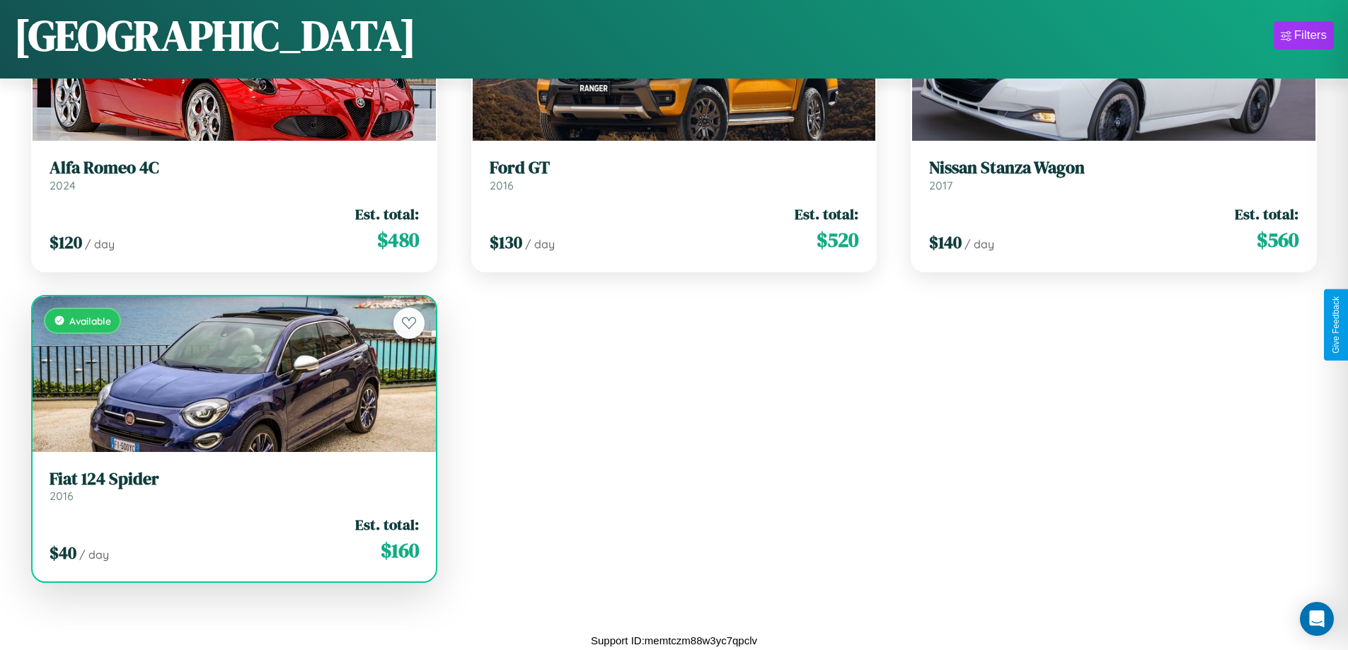
click at [232, 539] on div "$ 40 / day Est. total: $ 160" at bounding box center [234, 539] width 369 height 50
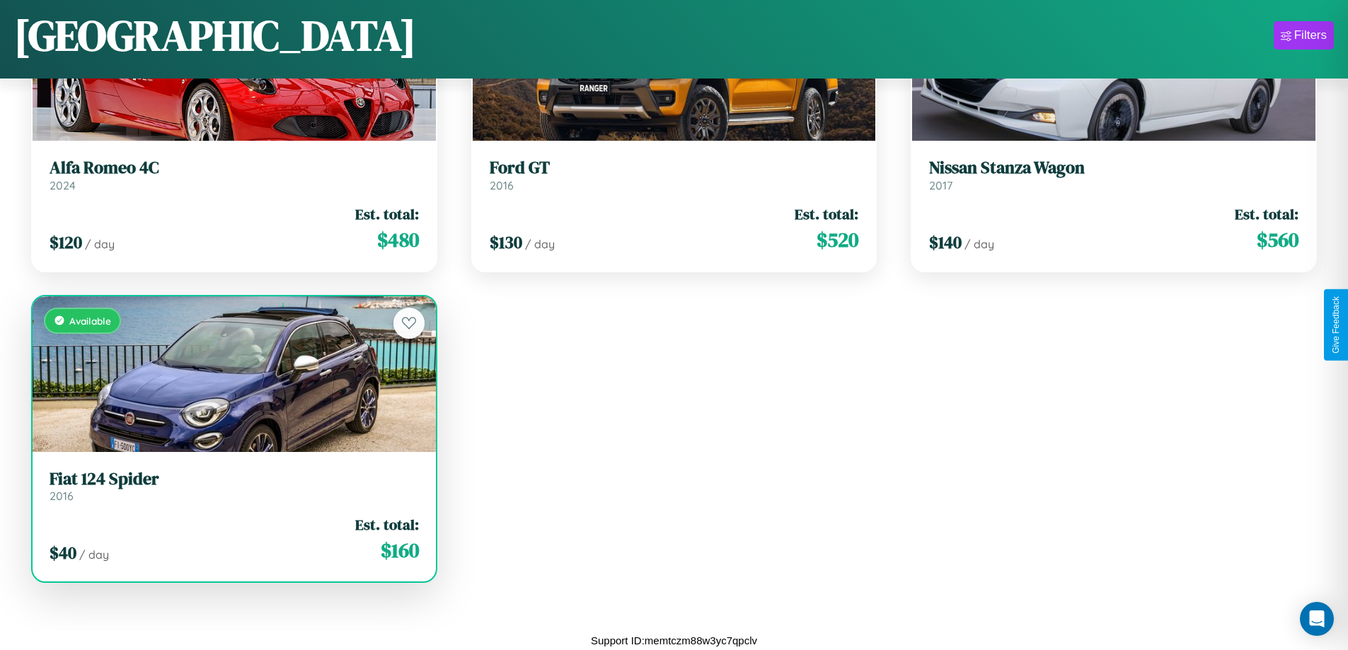
click at [232, 486] on h3 "Fiat 124 Spider" at bounding box center [234, 479] width 369 height 21
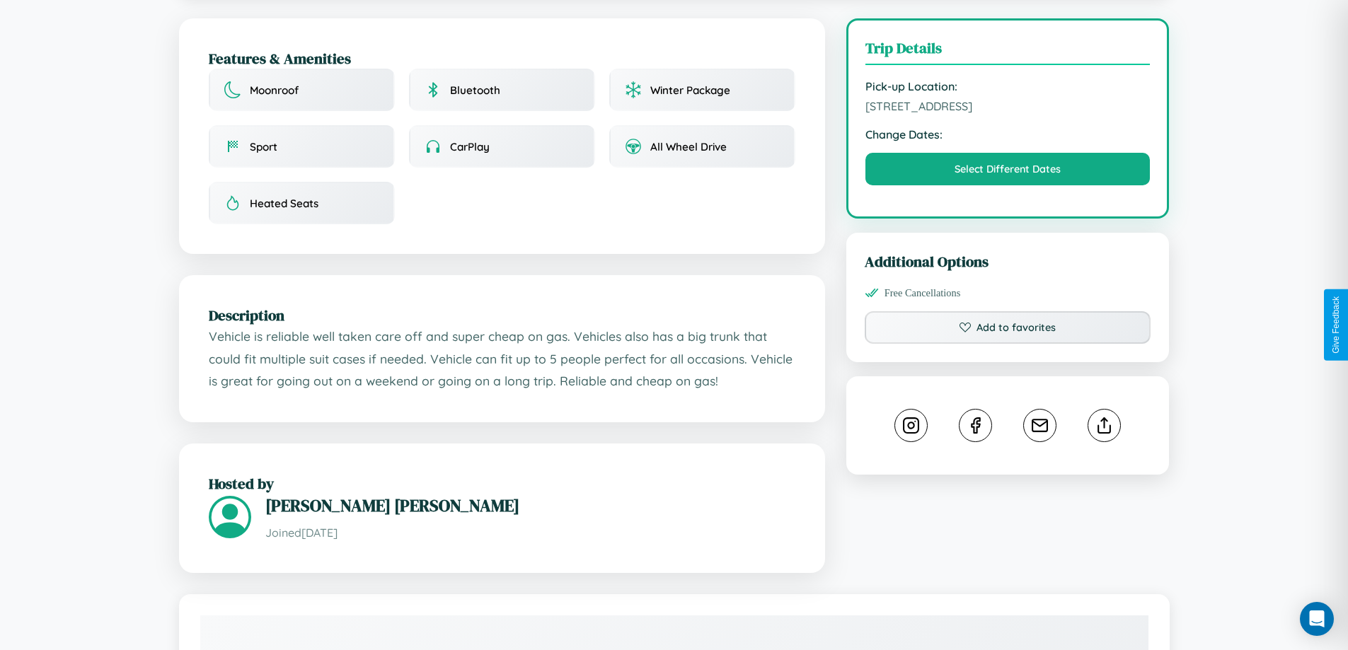
scroll to position [367, 0]
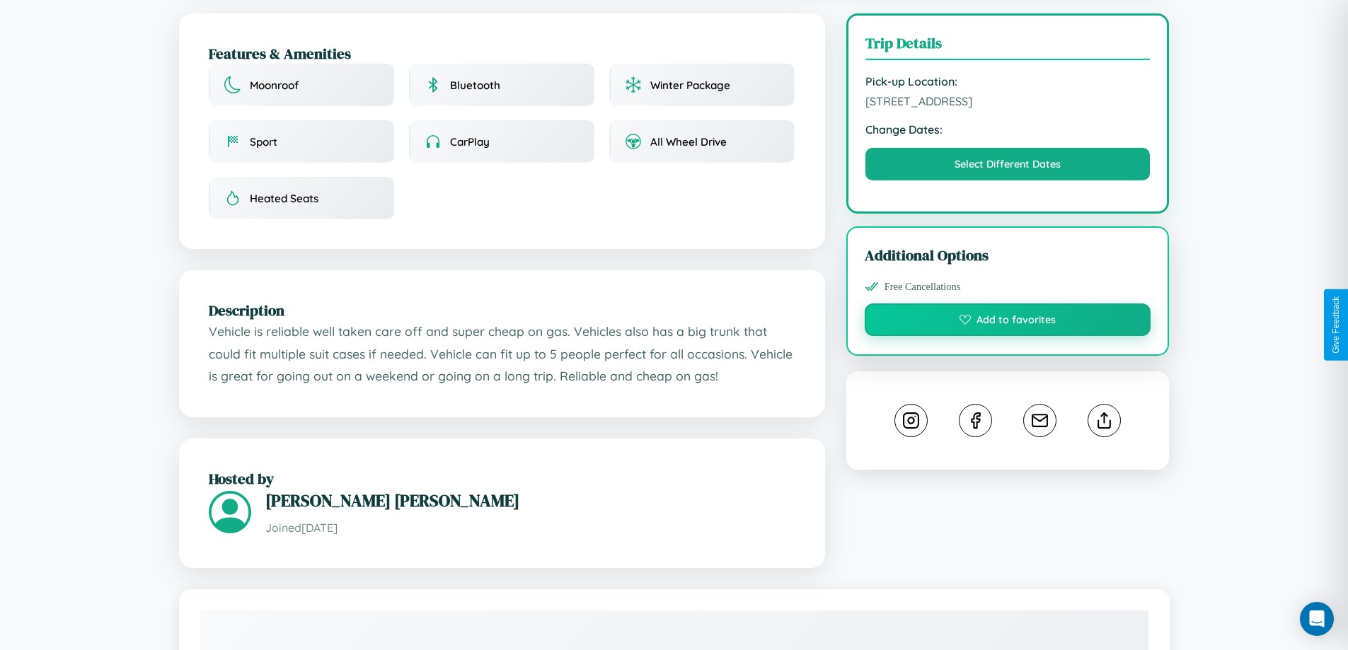
click at [1007, 325] on button "Add to favorites" at bounding box center [1008, 320] width 287 height 33
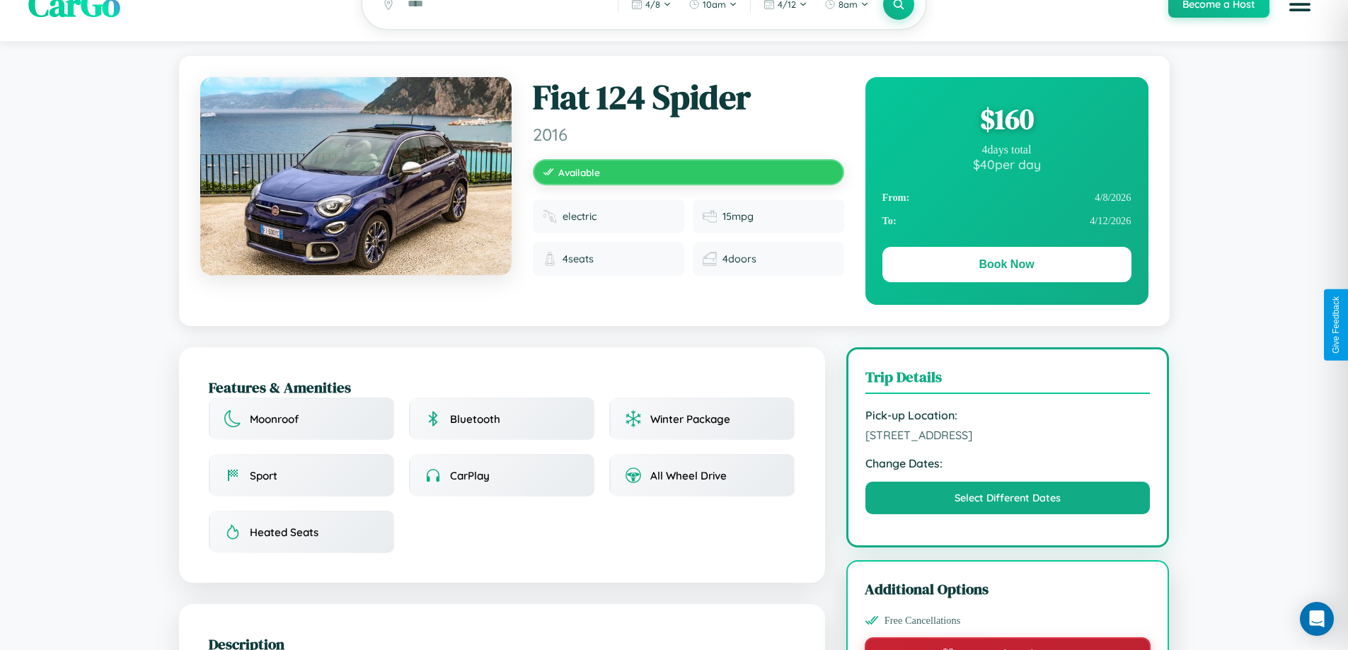
scroll to position [0, 0]
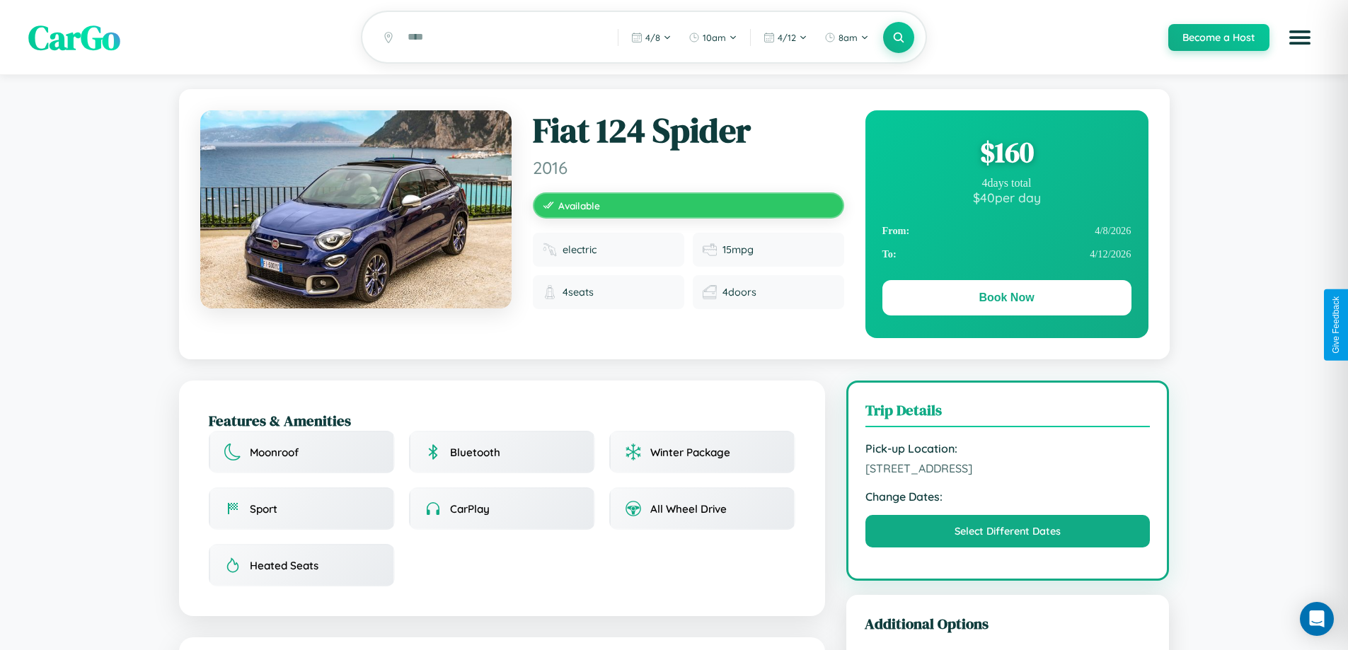
click at [1006, 154] on div "$ 160" at bounding box center [1006, 152] width 249 height 38
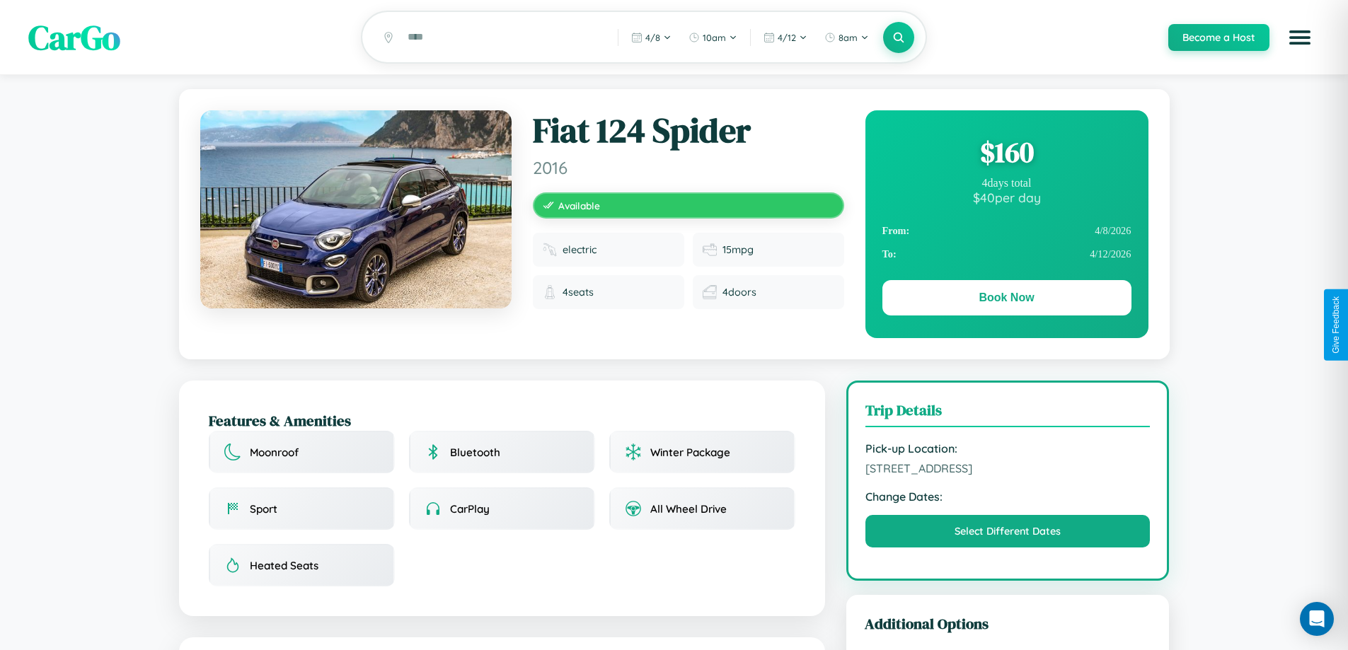
click at [1006, 154] on div "$ 160" at bounding box center [1006, 152] width 249 height 38
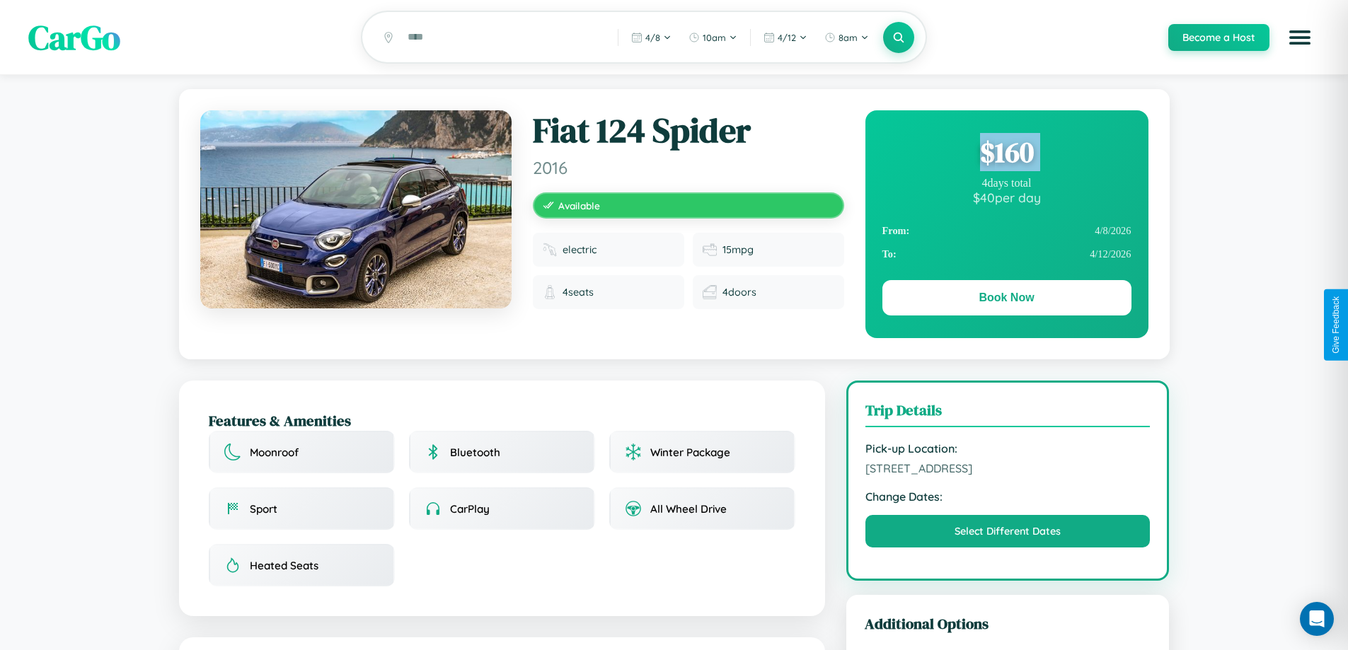
click at [1006, 154] on div "$ 160" at bounding box center [1006, 152] width 249 height 38
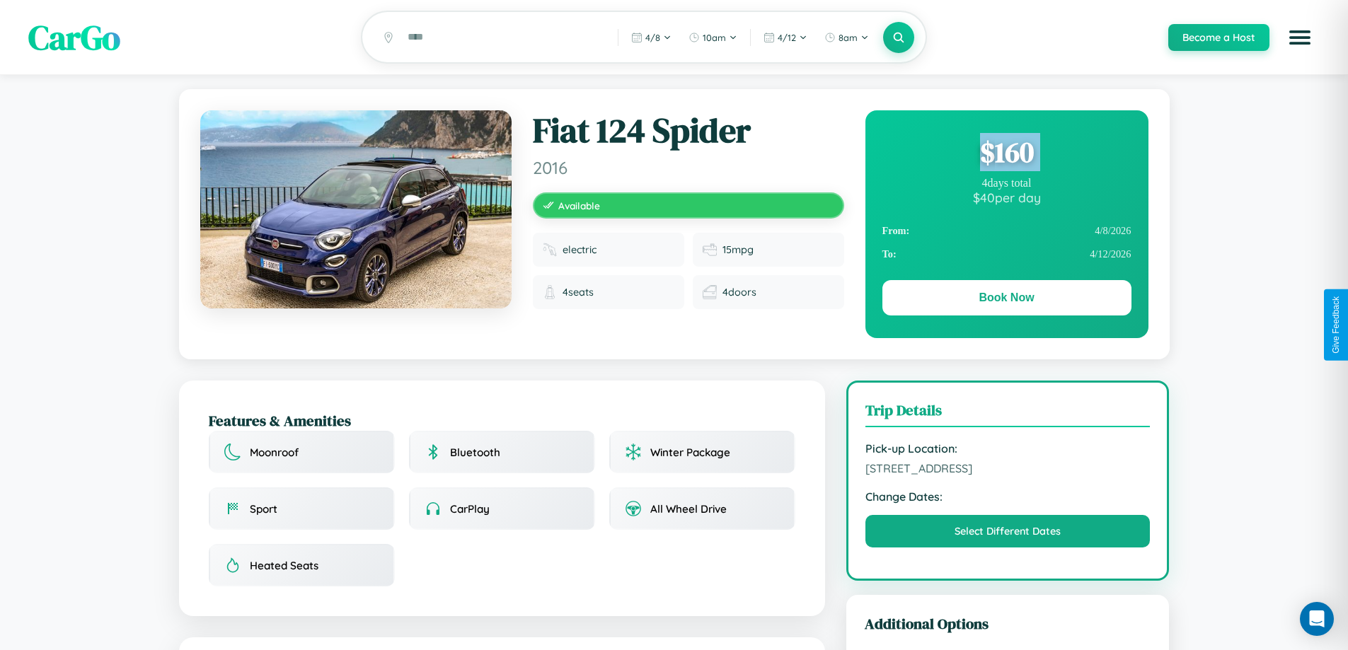
click at [1006, 154] on div "$ 160" at bounding box center [1006, 152] width 249 height 38
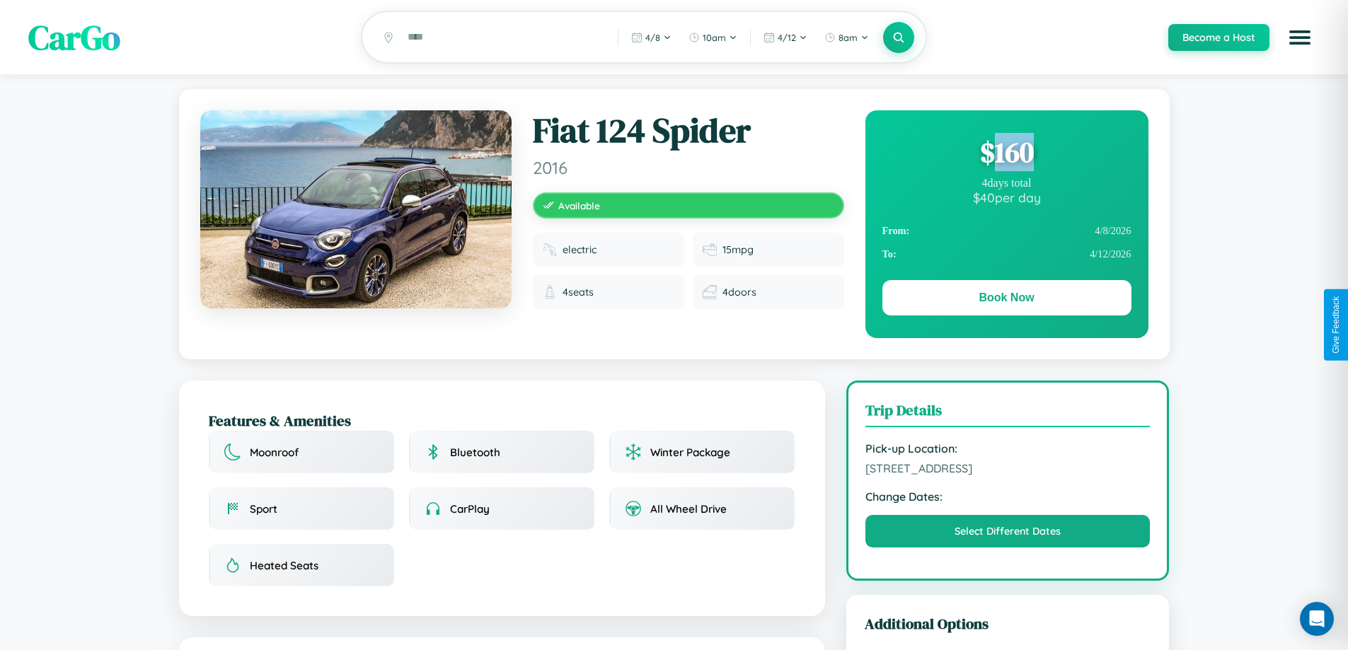
click at [1006, 154] on div "$ 160" at bounding box center [1006, 152] width 249 height 38
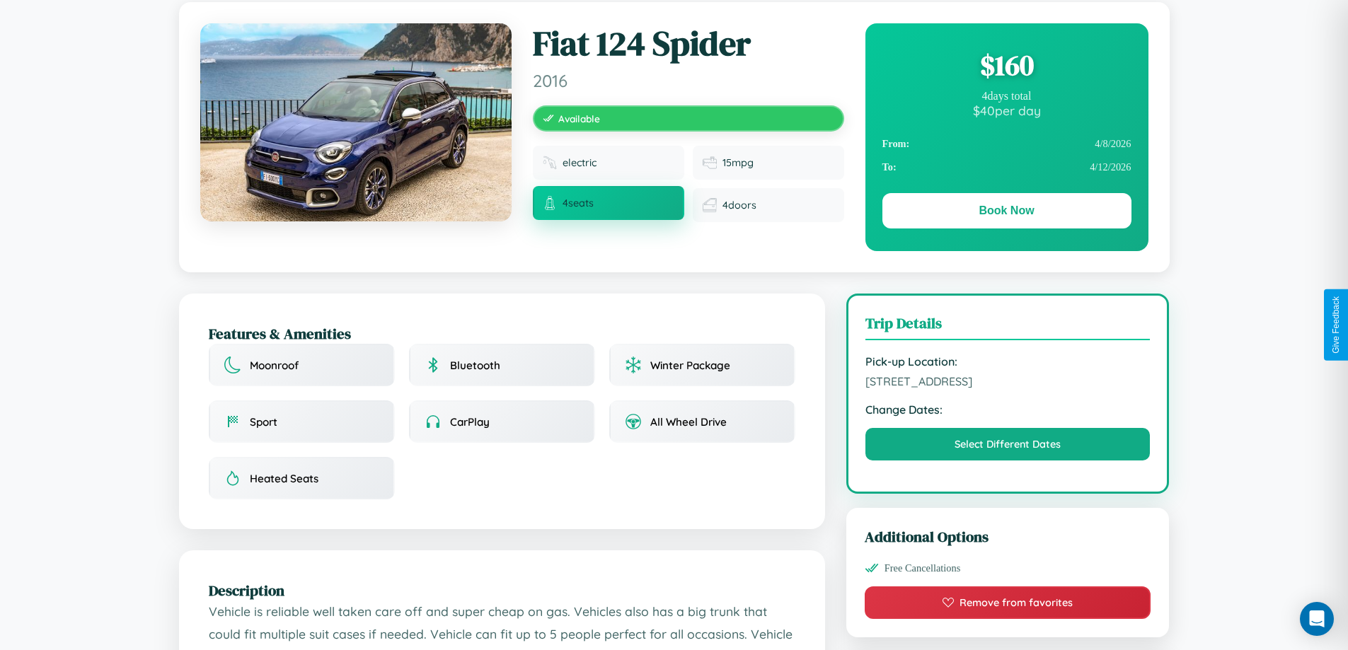
scroll to position [146, 0]
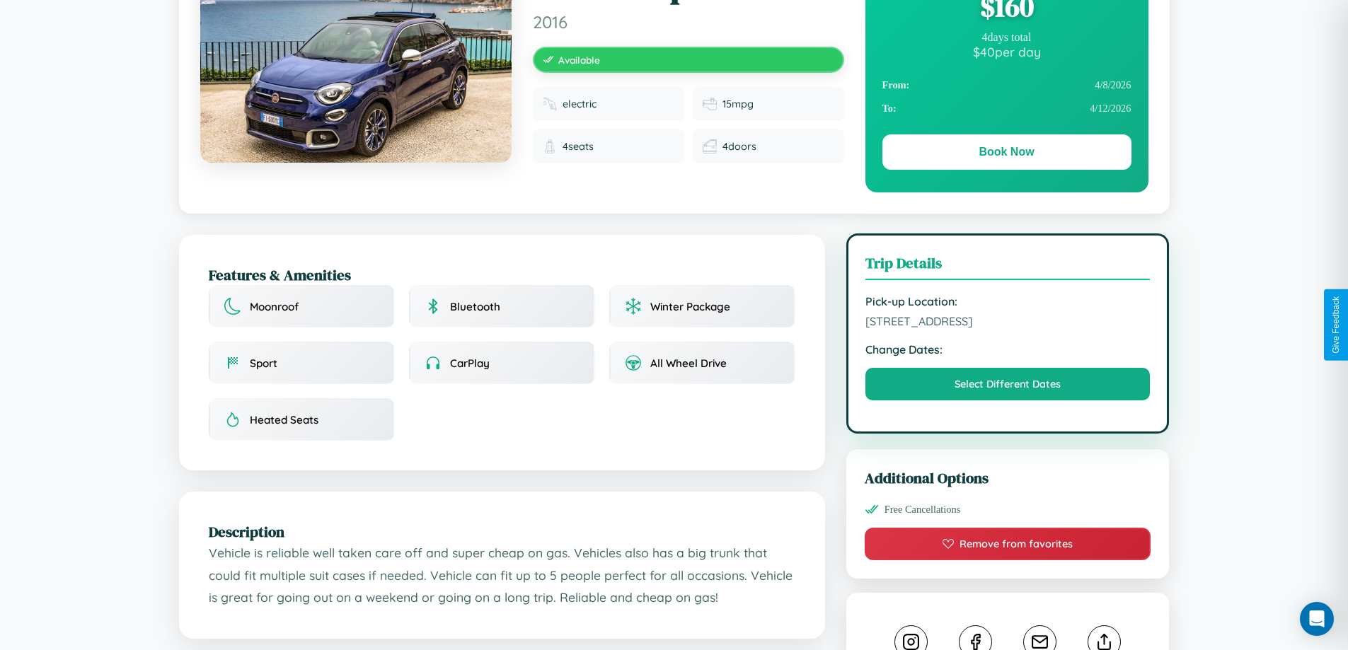
click at [1007, 324] on span "[STREET_ADDRESS]" at bounding box center [1007, 321] width 285 height 14
click at [1007, 323] on span "[STREET_ADDRESS]" at bounding box center [1007, 321] width 285 height 14
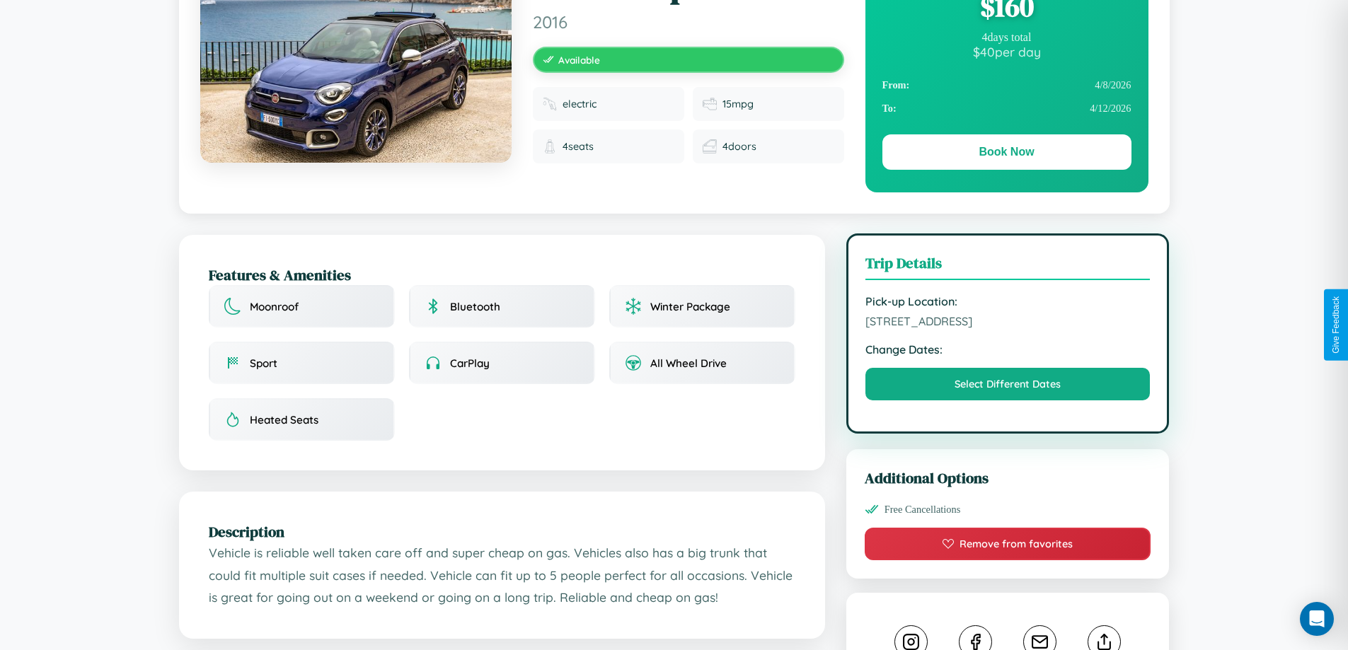
click at [1007, 323] on span "[STREET_ADDRESS]" at bounding box center [1007, 321] width 285 height 14
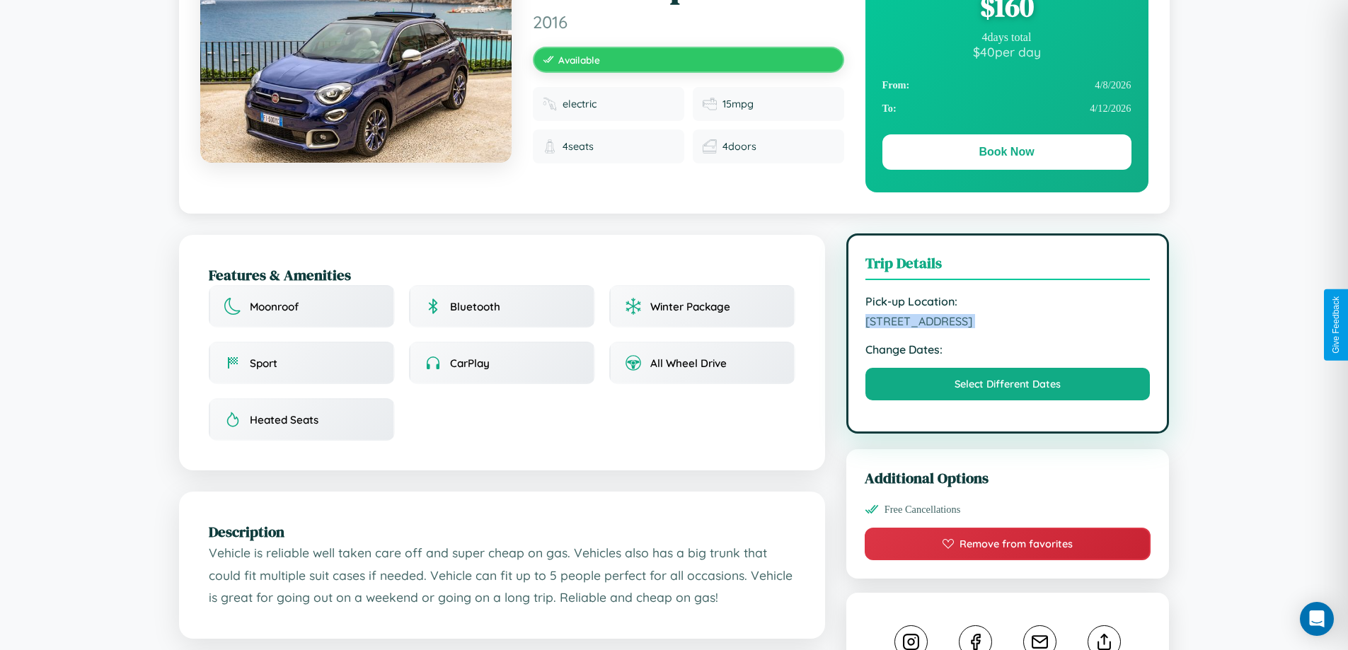
click at [1007, 323] on span "[STREET_ADDRESS]" at bounding box center [1007, 321] width 285 height 14
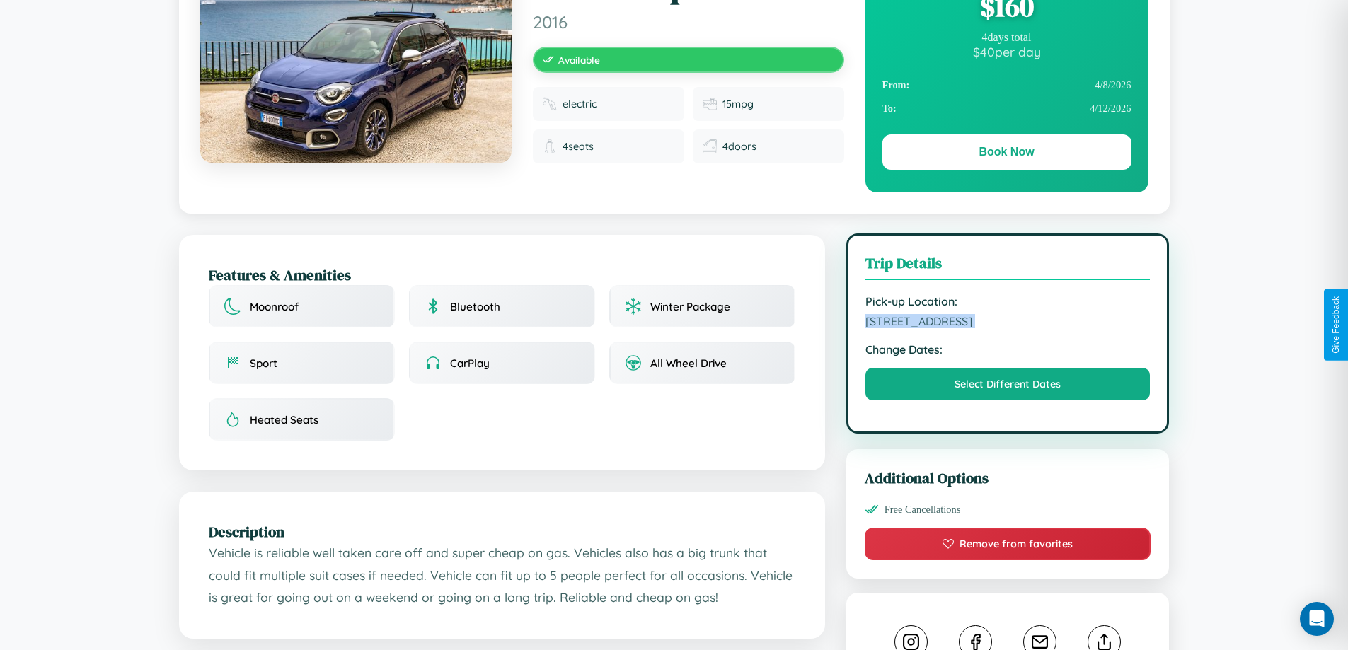
click at [1007, 323] on span "[STREET_ADDRESS]" at bounding box center [1007, 321] width 285 height 14
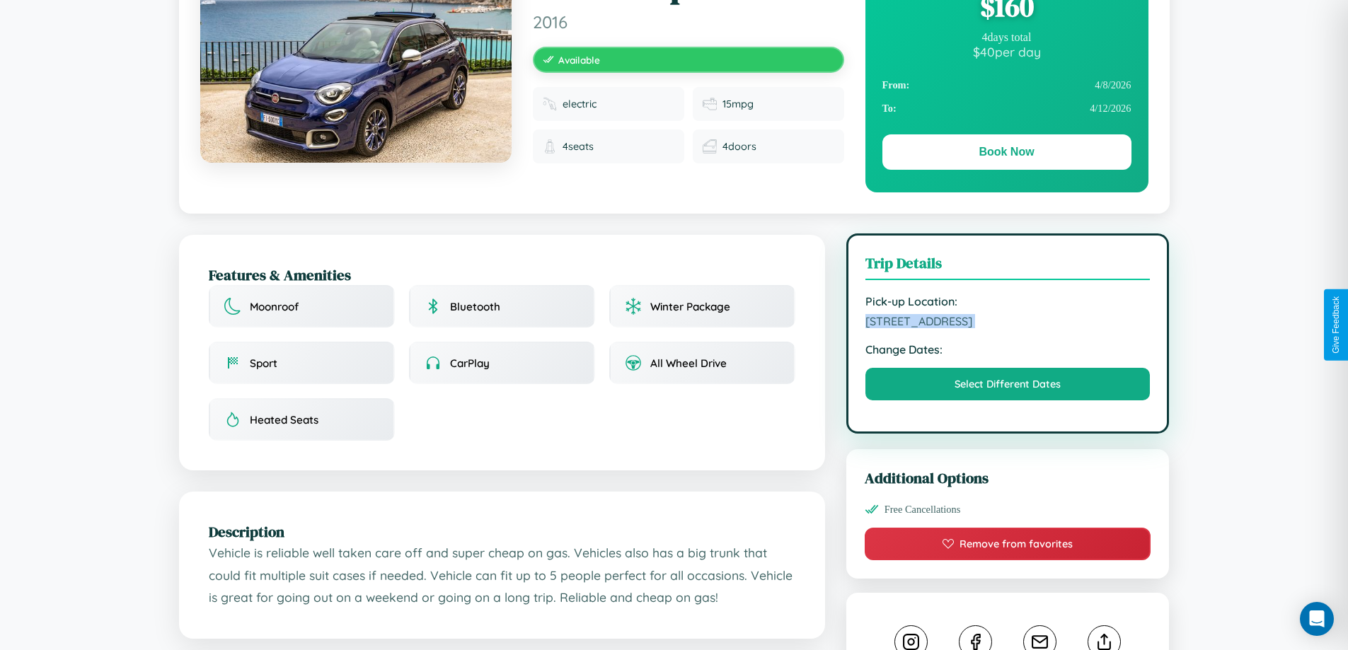
click at [1007, 323] on span "[STREET_ADDRESS]" at bounding box center [1007, 321] width 285 height 14
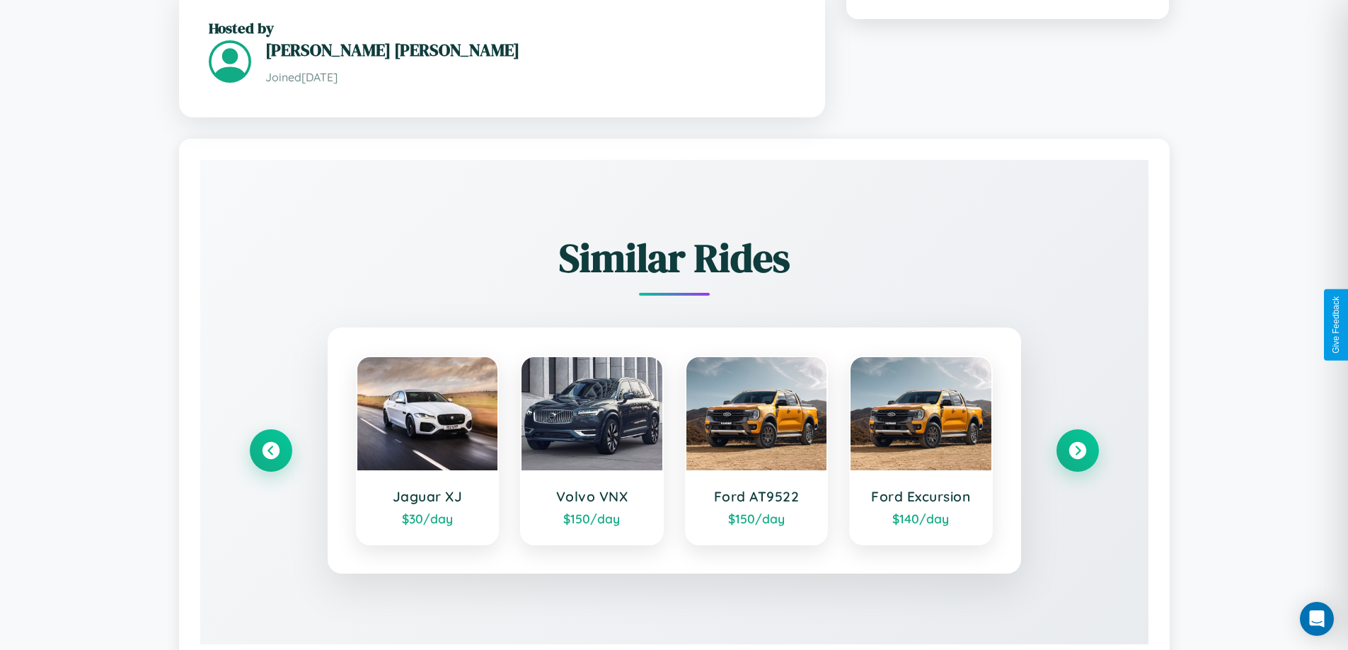
scroll to position [869, 0]
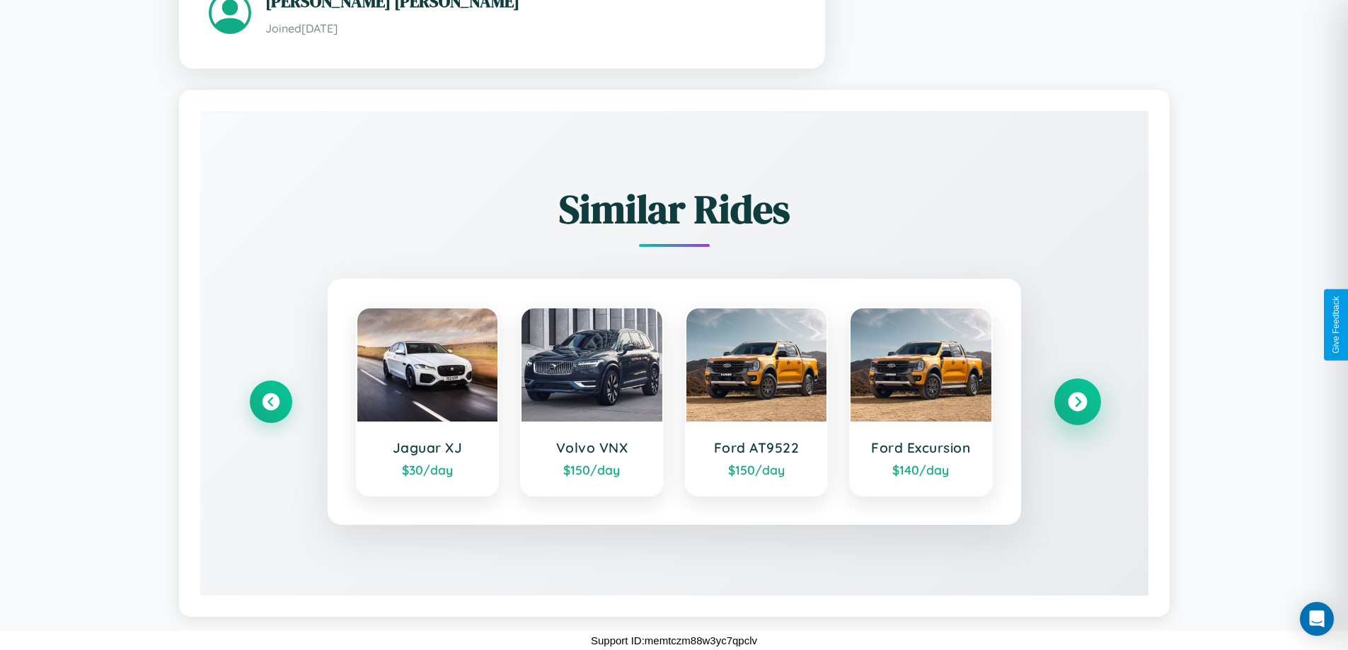
click at [1077, 401] on icon at bounding box center [1077, 401] width 19 height 19
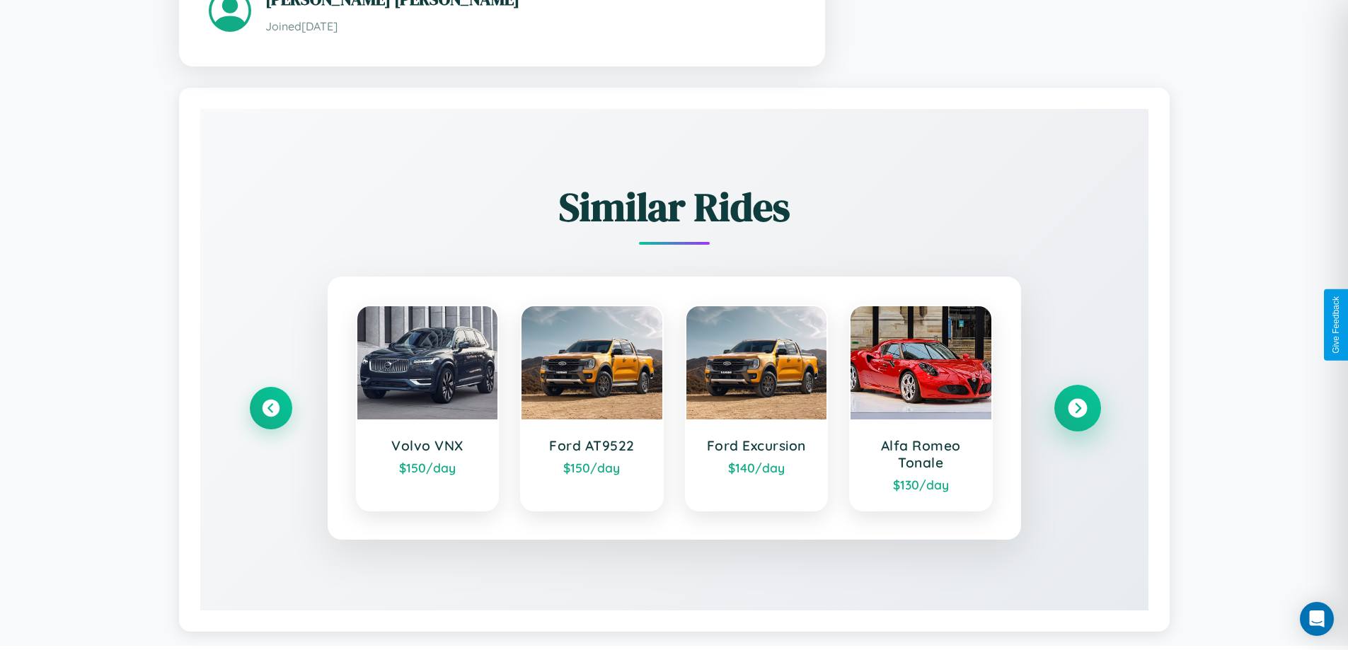
click at [1077, 410] on icon at bounding box center [1077, 407] width 19 height 19
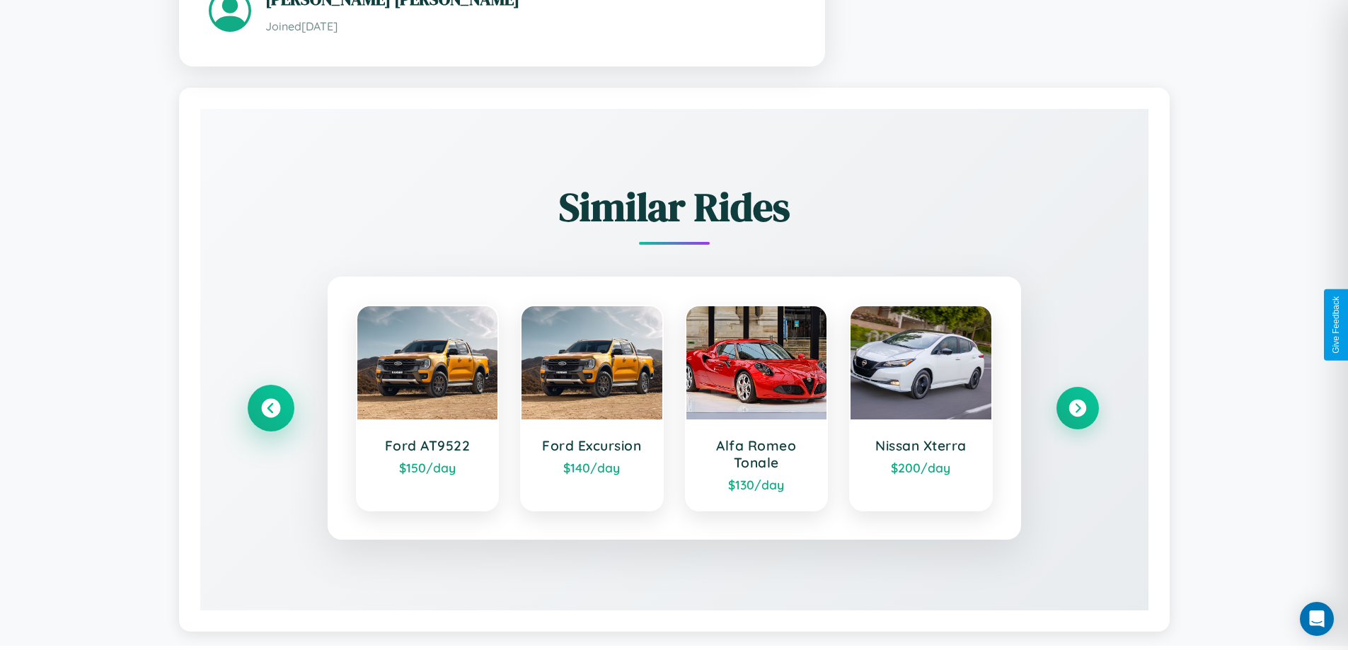
click at [270, 410] on icon at bounding box center [270, 407] width 19 height 19
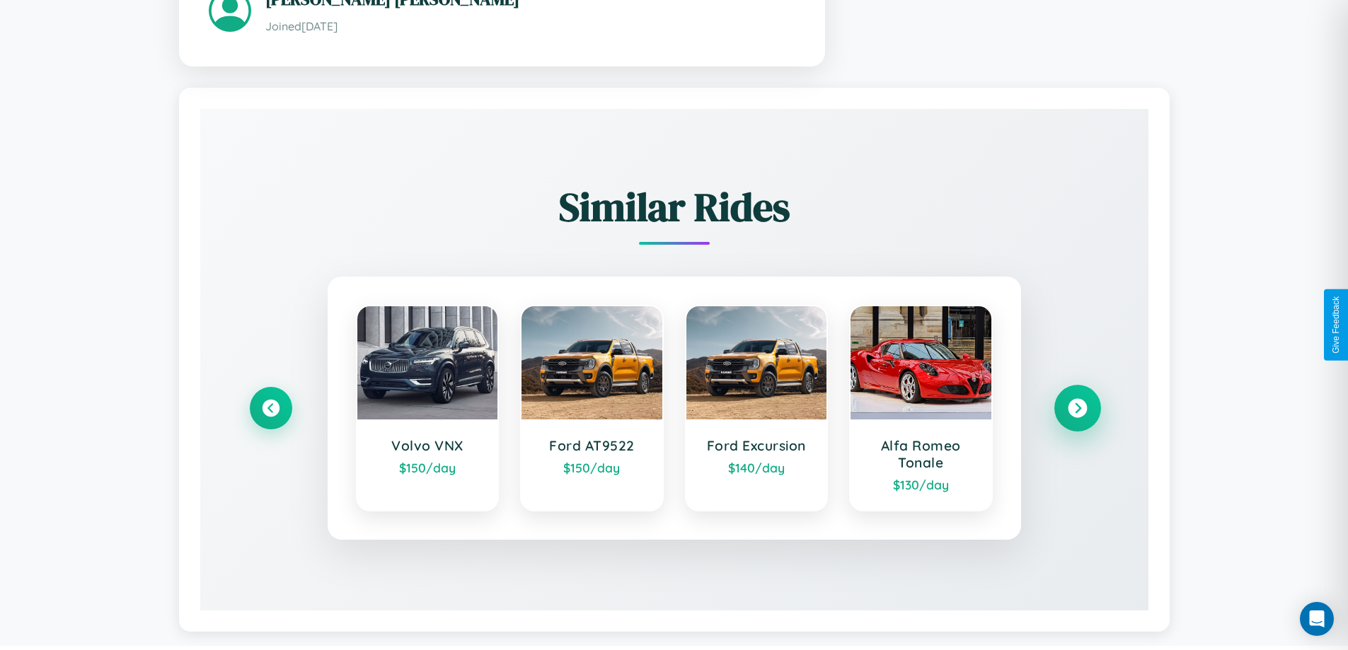
click at [1077, 410] on icon at bounding box center [1077, 407] width 19 height 19
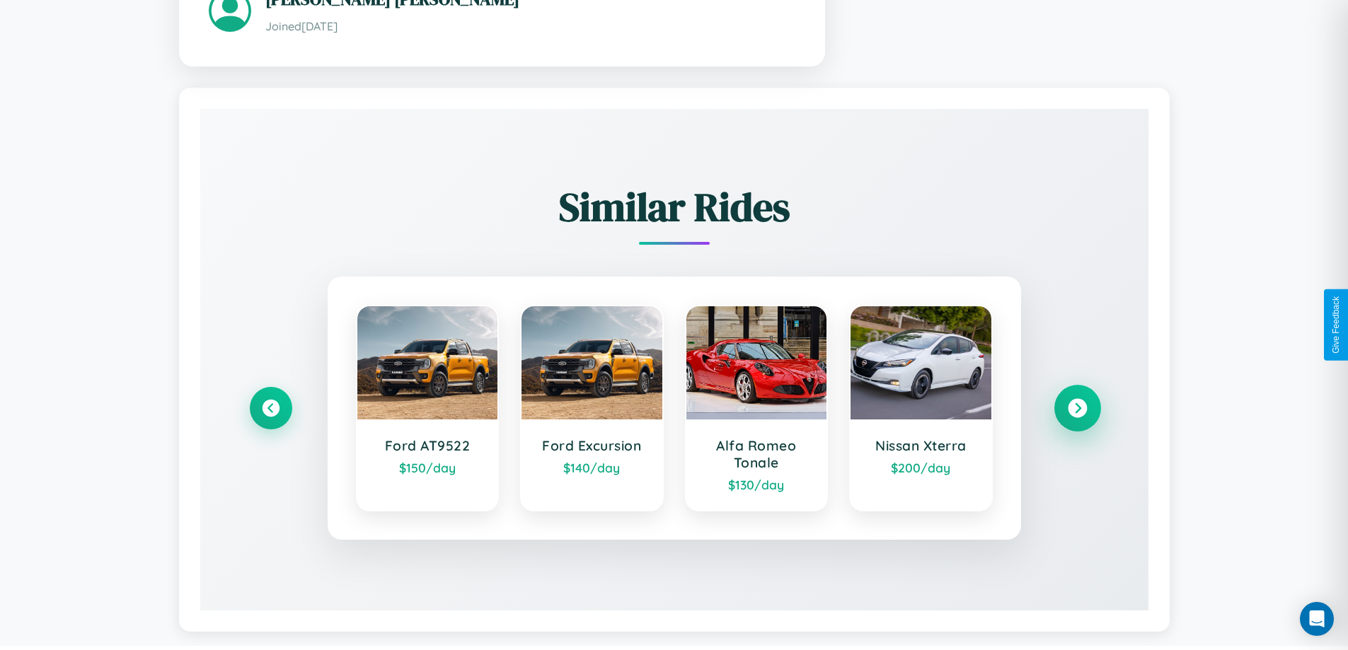
click at [1077, 410] on icon at bounding box center [1077, 407] width 19 height 19
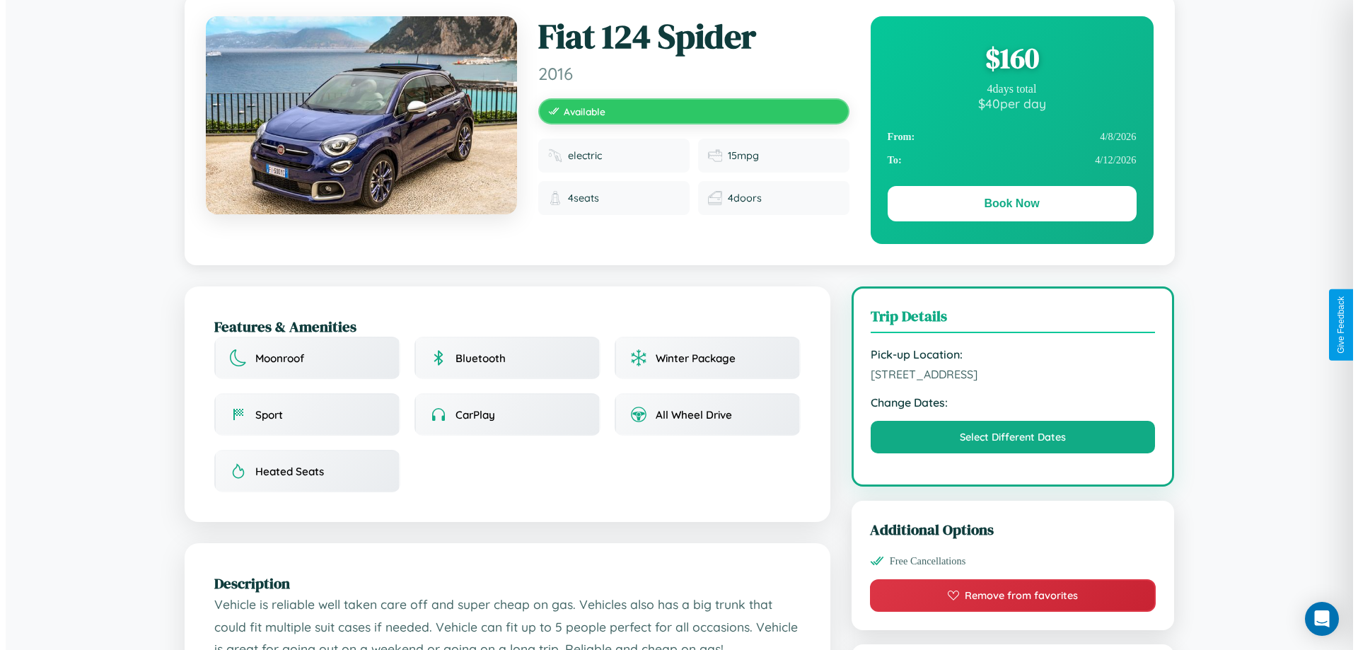
scroll to position [0, 0]
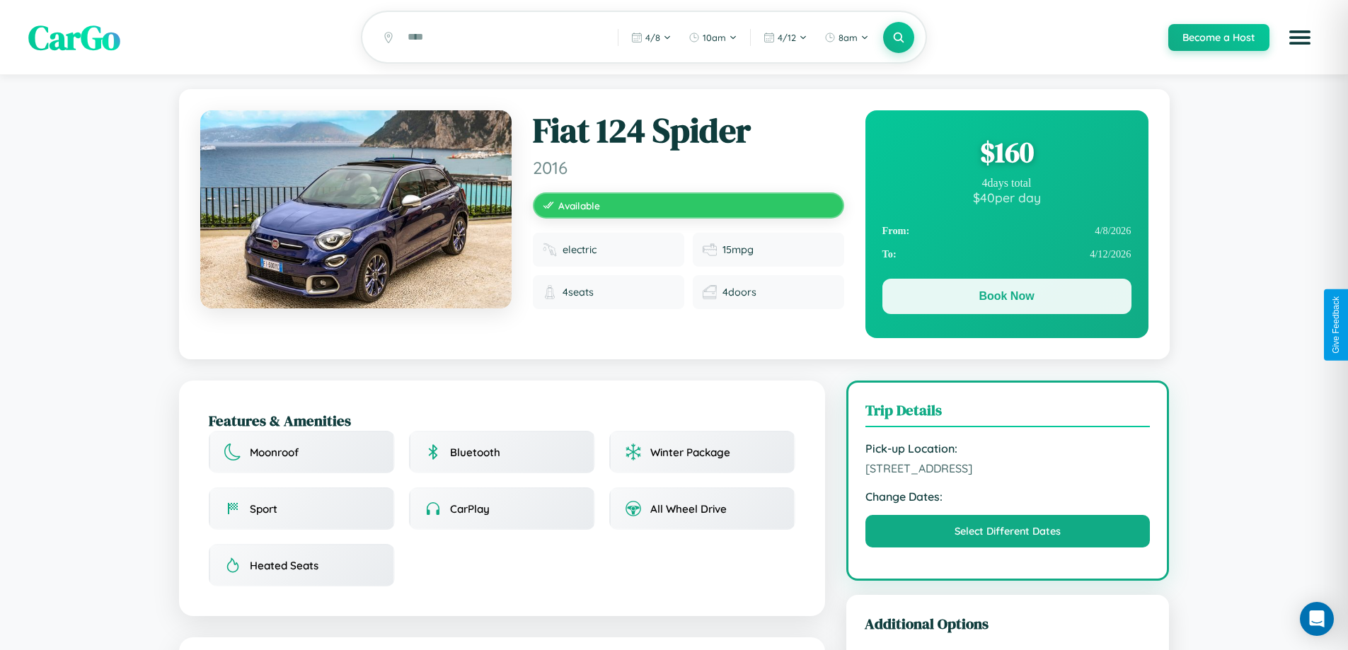
click at [1006, 299] on button "Book Now" at bounding box center [1006, 296] width 249 height 35
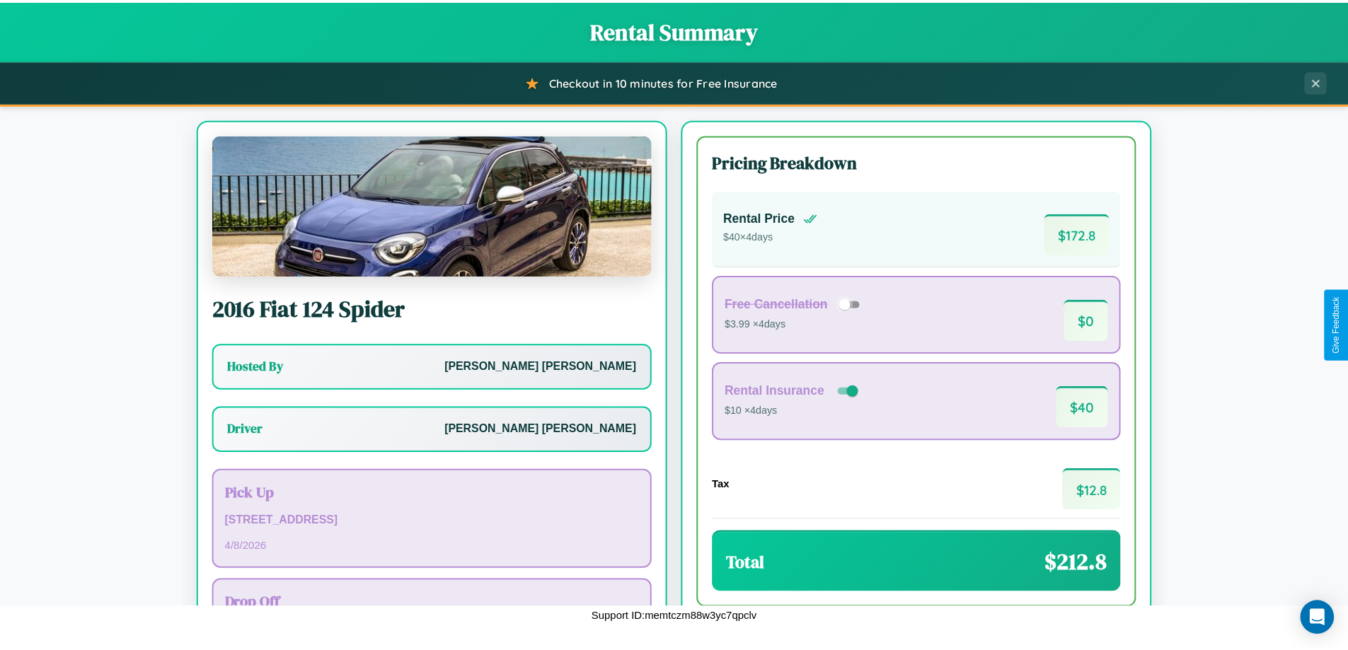
scroll to position [102, 0]
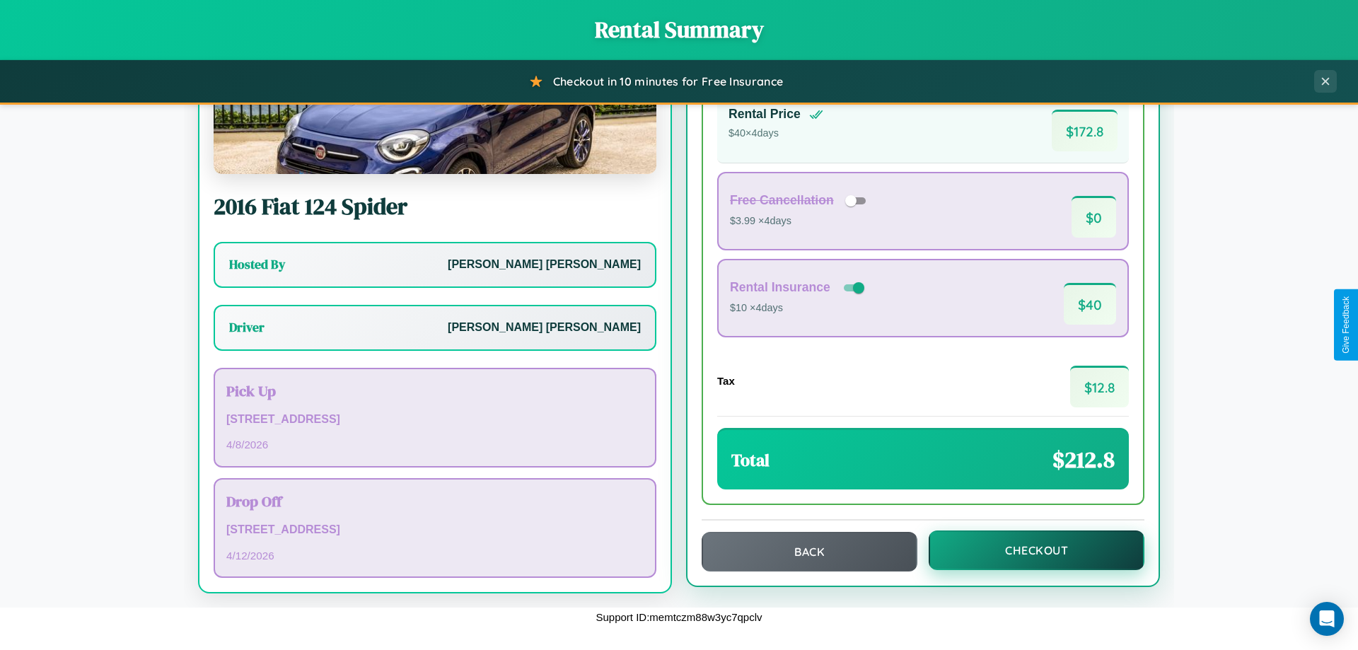
click at [1027, 550] on button "Checkout" at bounding box center [1037, 551] width 216 height 40
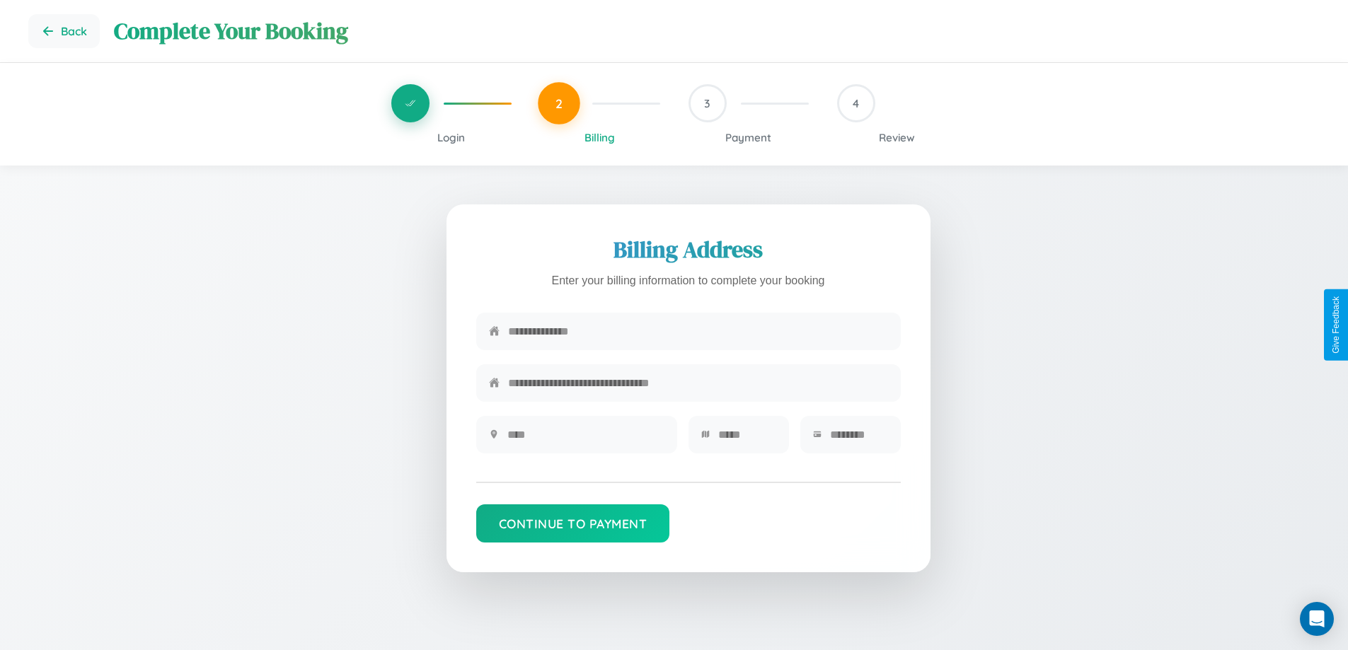
click at [698, 334] on input "text" at bounding box center [698, 331] width 380 height 35
type input "**********"
click at [585, 439] on input "text" at bounding box center [585, 434] width 157 height 35
type input "********"
click at [746, 439] on input "text" at bounding box center [747, 434] width 58 height 35
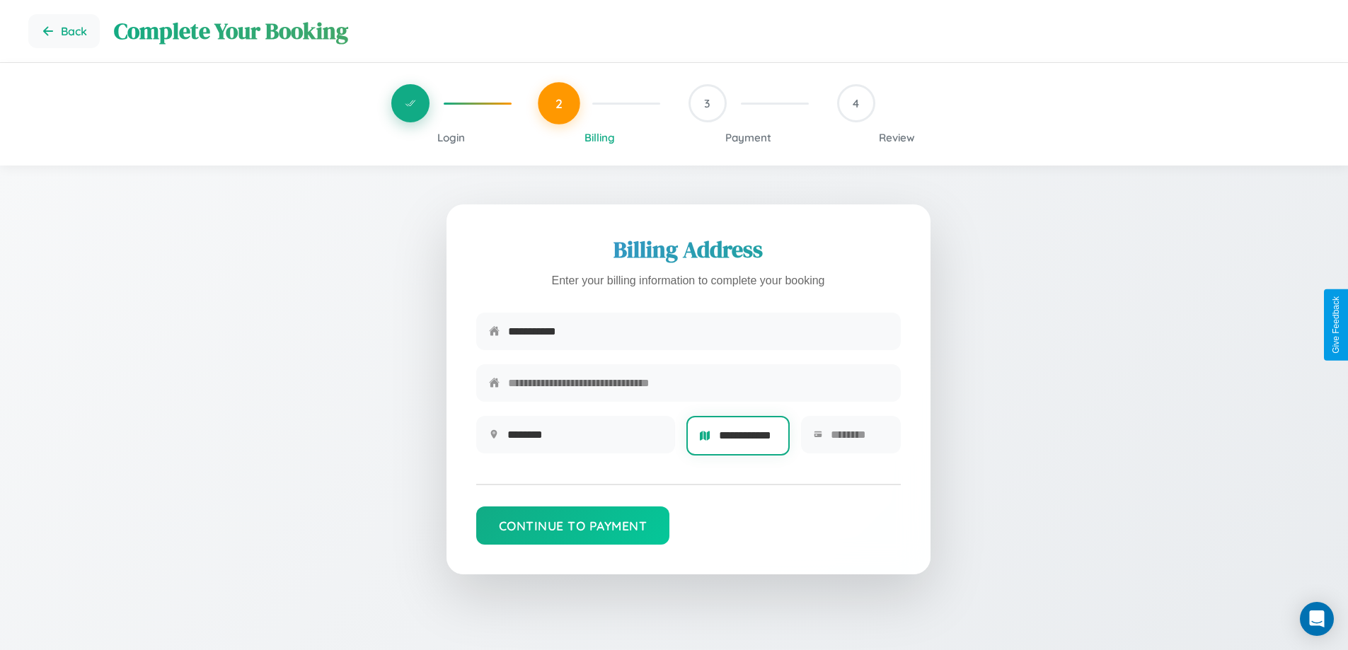
scroll to position [0, 14]
type input "**********"
click at [858, 439] on input "text" at bounding box center [859, 434] width 57 height 35
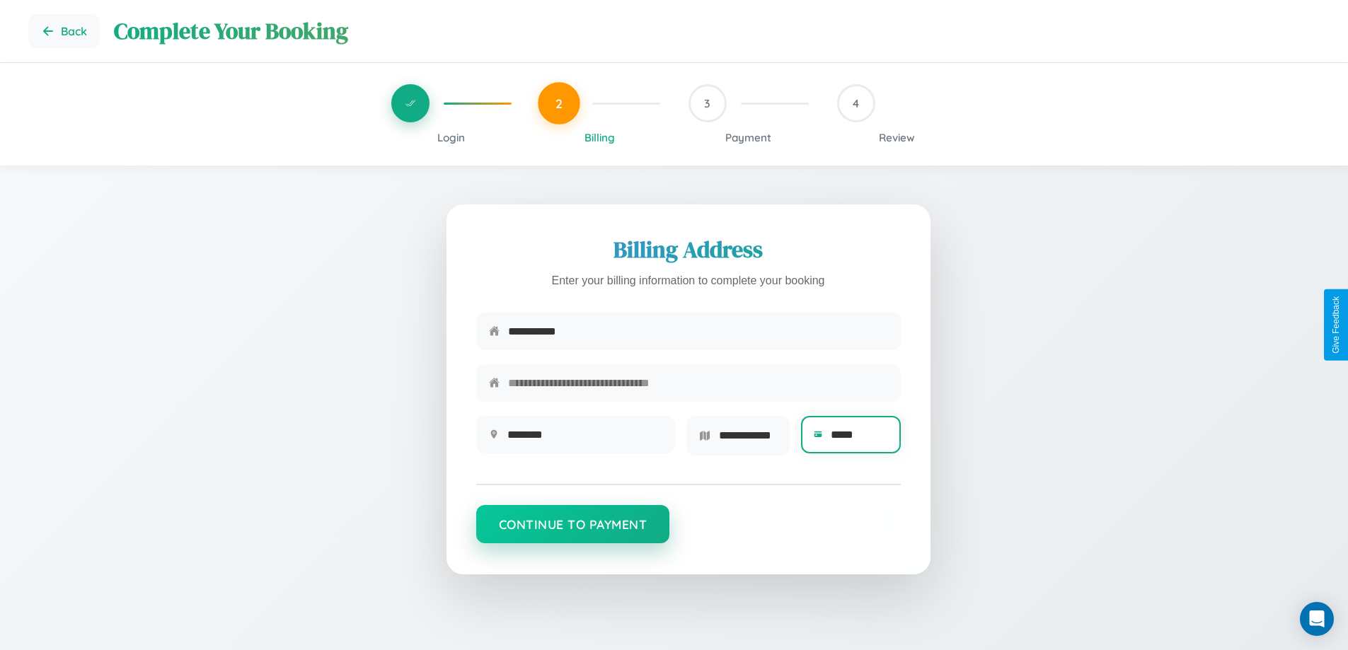
type input "*****"
click at [572, 529] on button "Continue to Payment" at bounding box center [573, 524] width 194 height 38
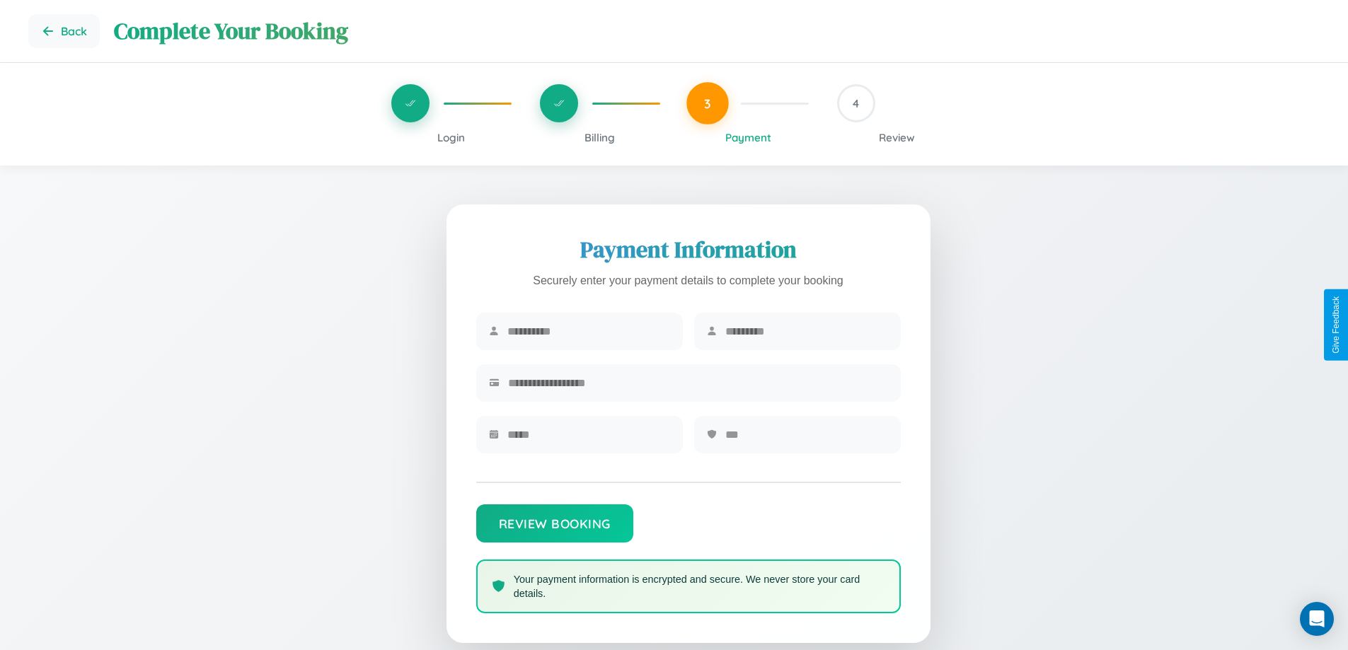
click at [588, 332] on input "text" at bounding box center [588, 331] width 163 height 35
type input "******"
click at [806, 332] on input "text" at bounding box center [806, 331] width 163 height 35
type input "*****"
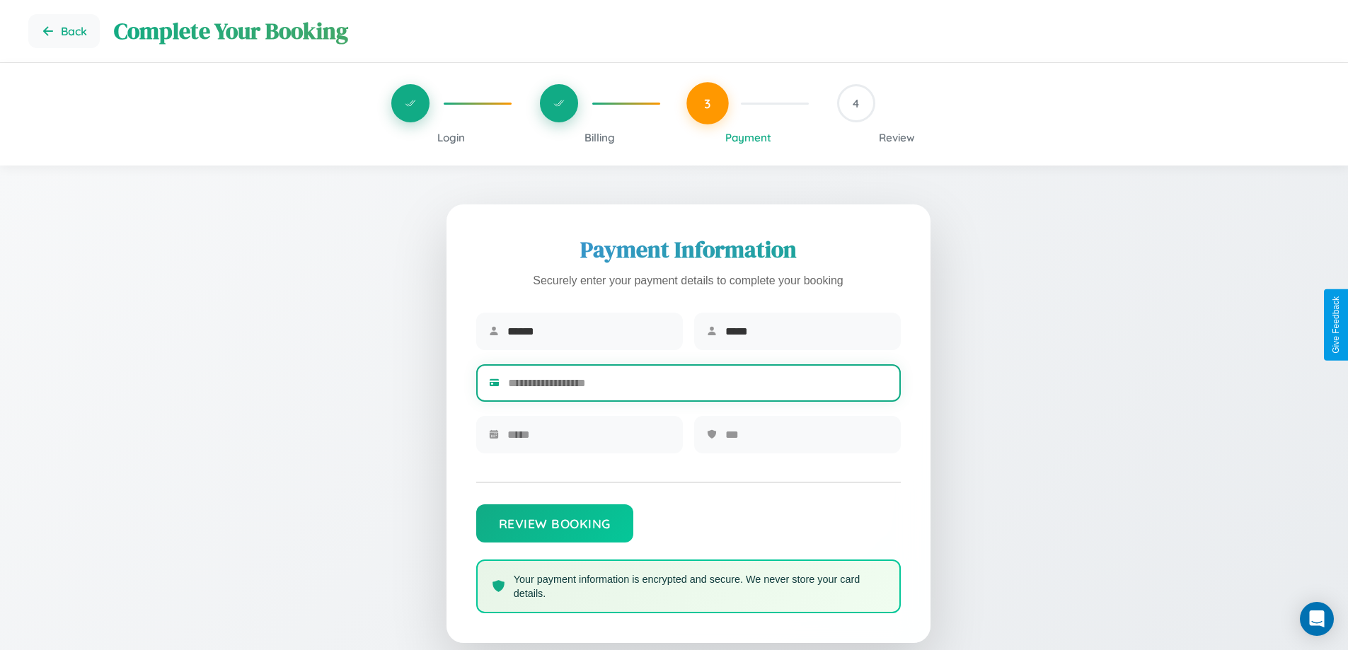
click at [698, 386] on input "text" at bounding box center [698, 383] width 380 height 35
type input "**********"
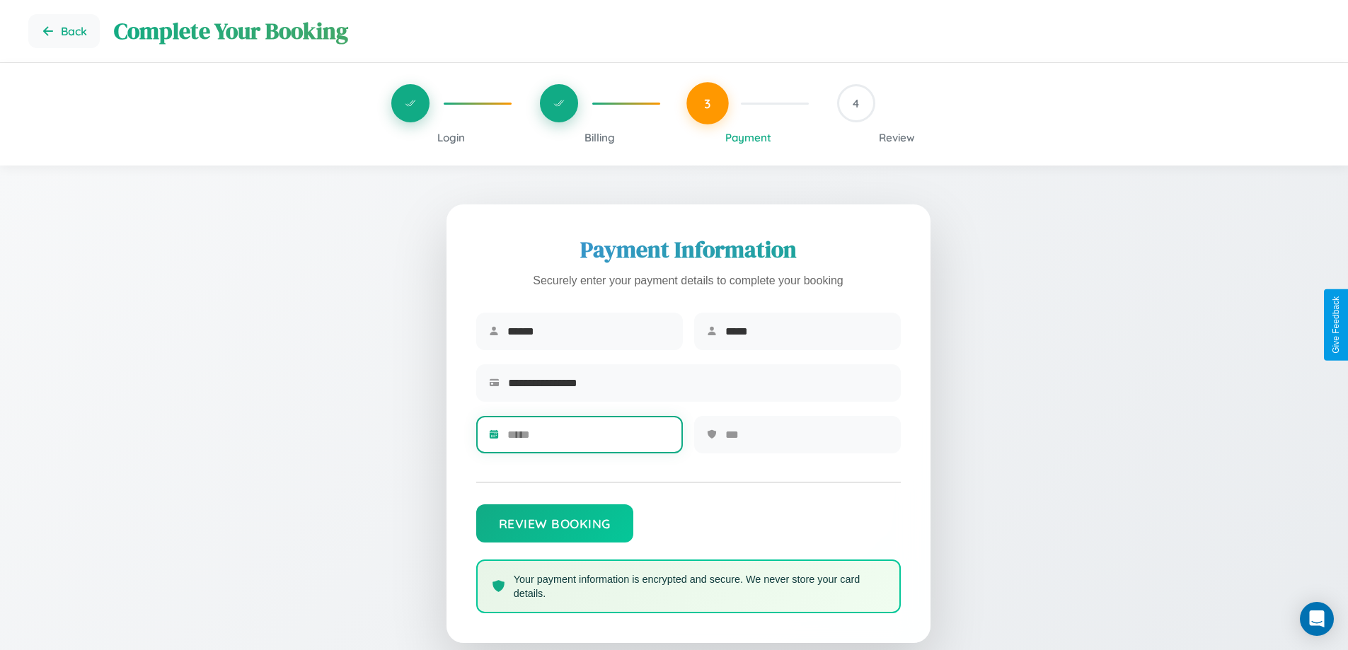
click at [588, 439] on input "text" at bounding box center [588, 434] width 163 height 35
type input "*****"
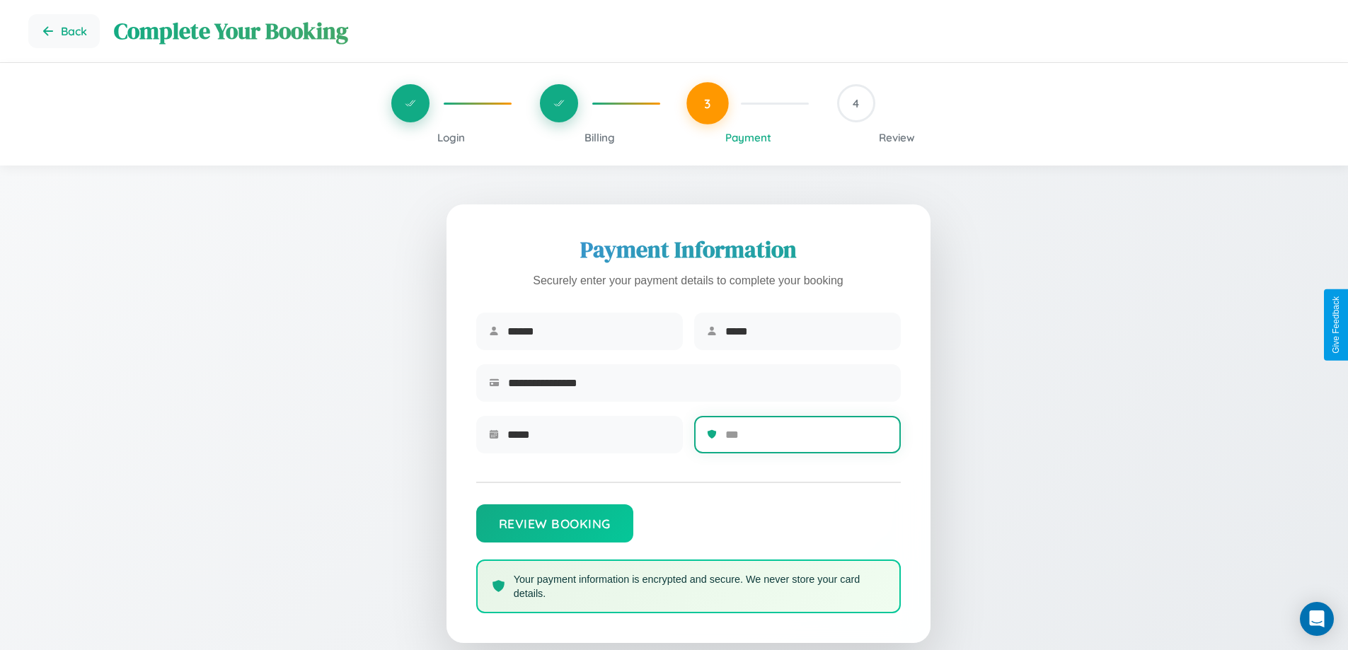
click at [806, 439] on input "text" at bounding box center [806, 434] width 163 height 35
type input "***"
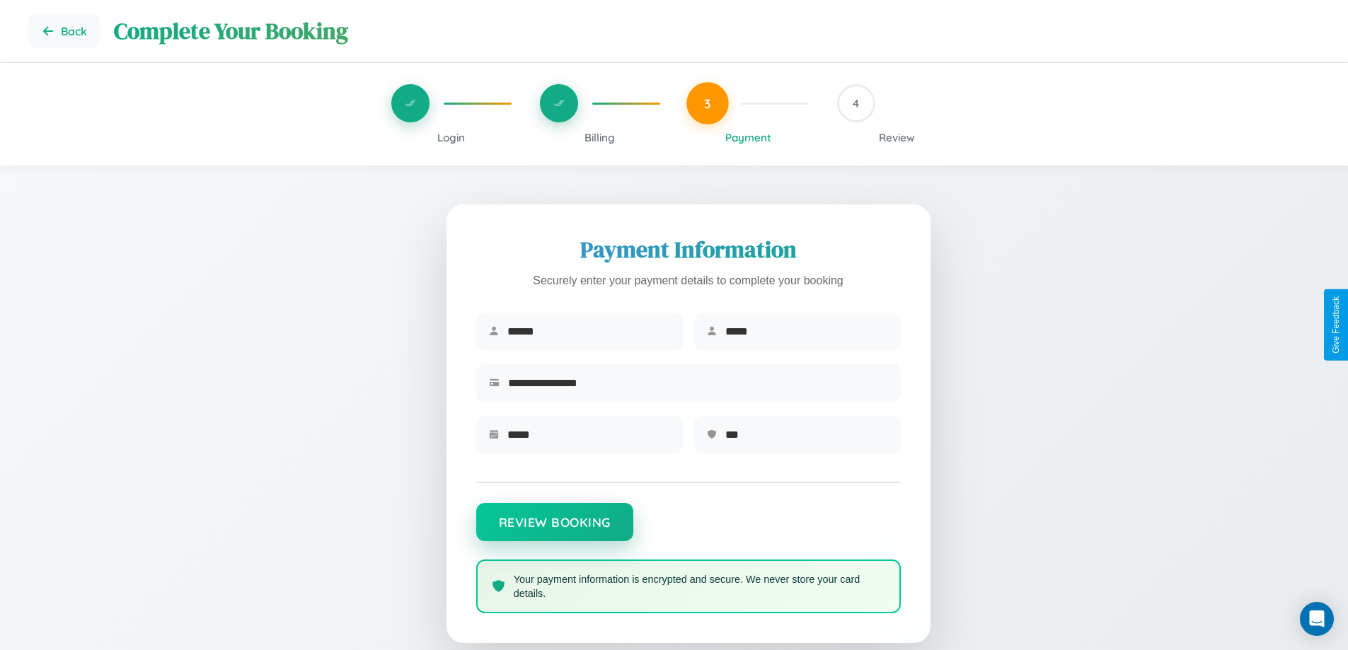
click at [554, 529] on button "Review Booking" at bounding box center [554, 522] width 157 height 38
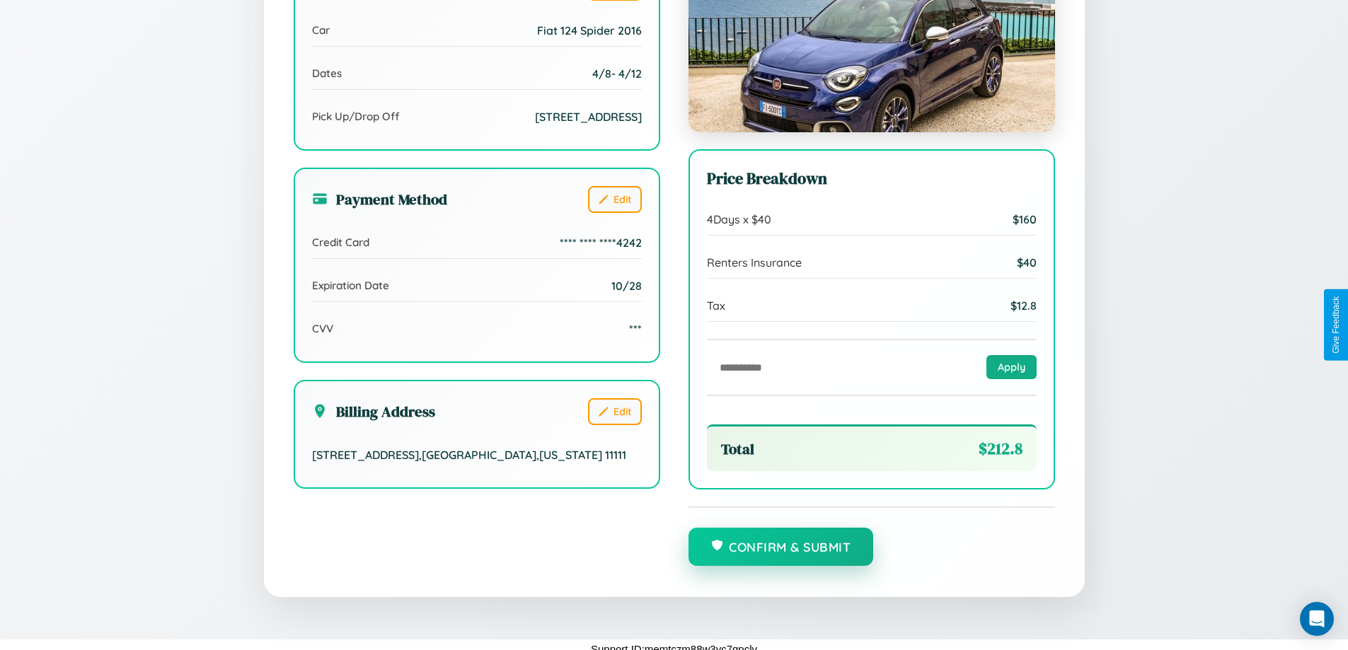
click at [780, 549] on button "Confirm & Submit" at bounding box center [780, 547] width 185 height 38
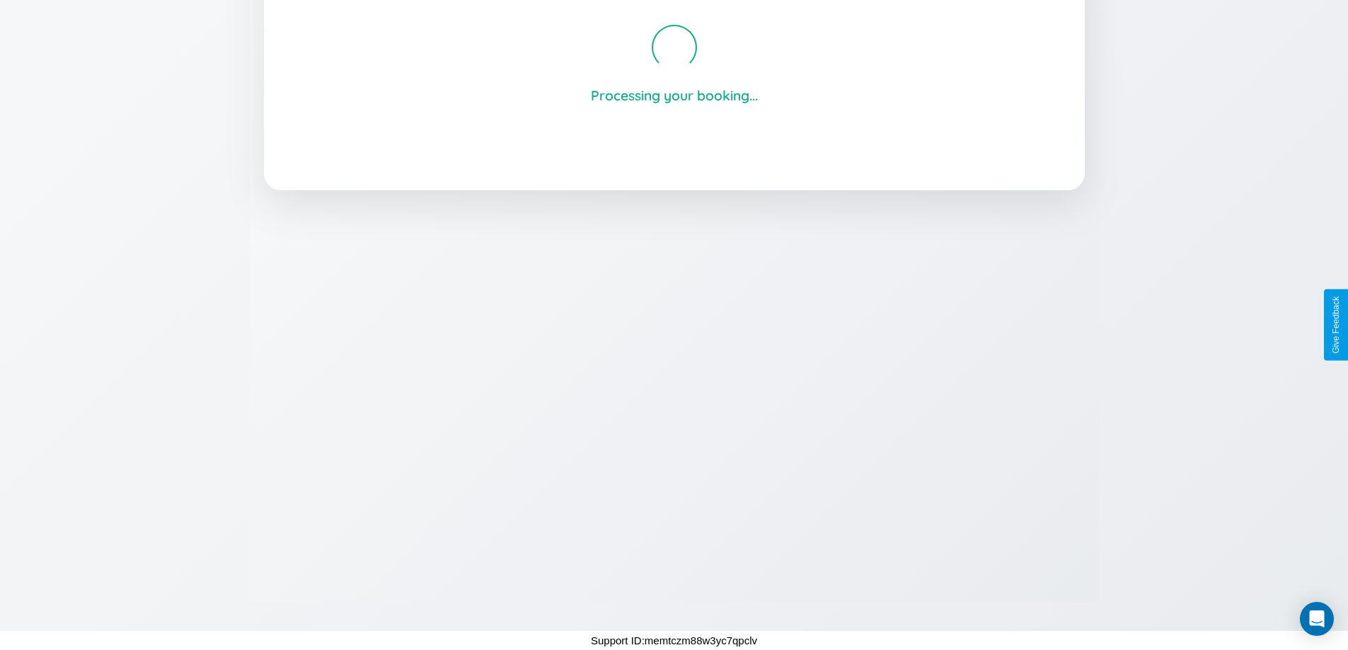
scroll to position [270, 0]
